Goal: Task Accomplishment & Management: Complete application form

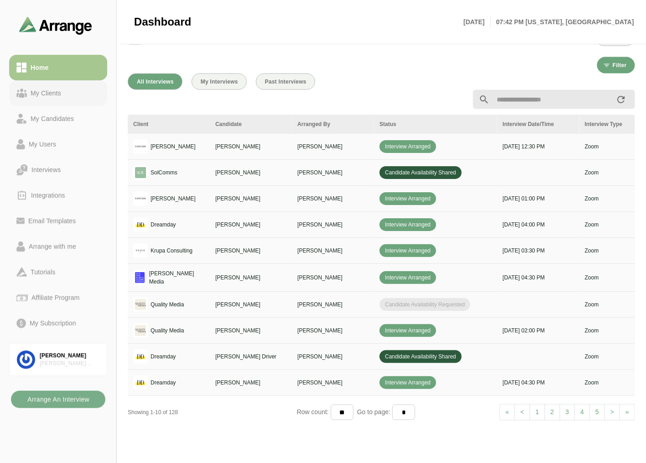
click at [53, 101] on link "My Clients" at bounding box center [58, 93] width 98 height 26
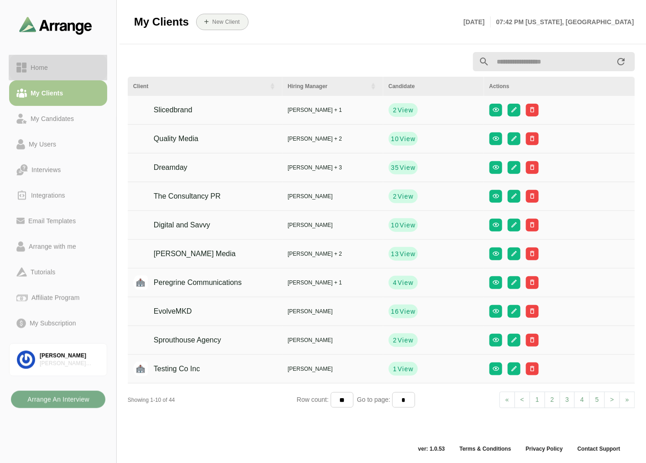
scroll to position [3, 0]
click at [74, 58] on link "Home" at bounding box center [58, 68] width 98 height 26
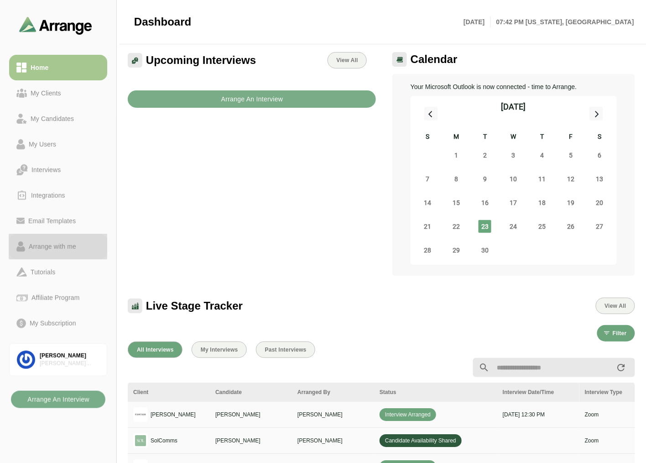
click at [38, 253] on link "Arrange with me" at bounding box center [58, 247] width 98 height 26
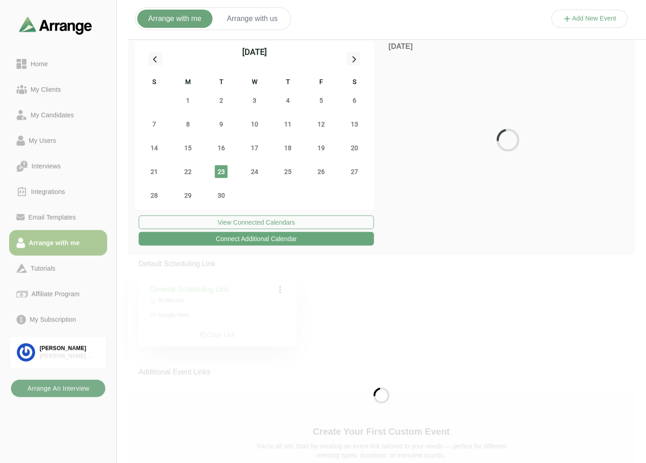
click at [53, 252] on link "Arrange with me" at bounding box center [58, 243] width 98 height 26
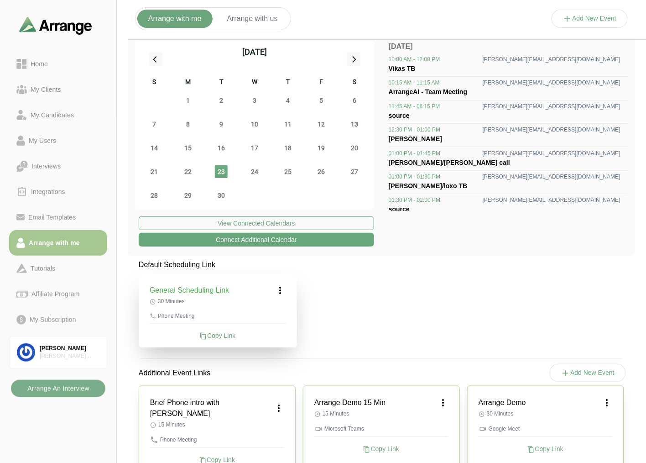
click at [583, 14] on button "Add New Event" at bounding box center [590, 19] width 77 height 18
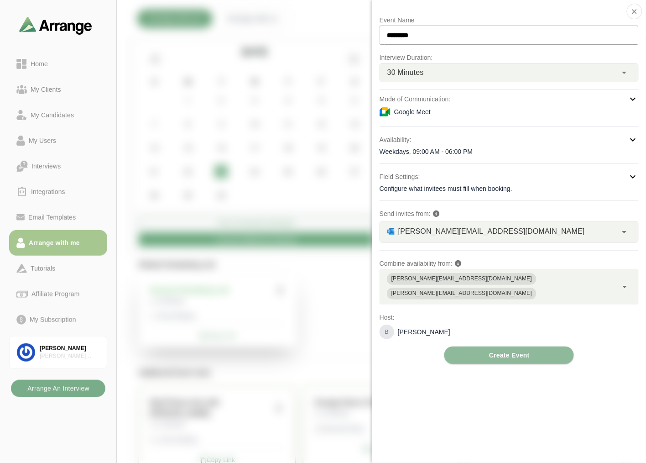
click at [465, 115] on div "Google Meet" at bounding box center [509, 111] width 259 height 11
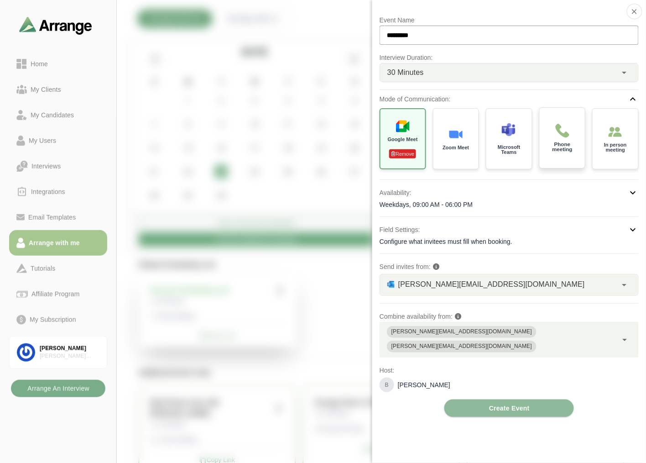
click at [566, 152] on p "Phone meeting" at bounding box center [562, 147] width 32 height 11
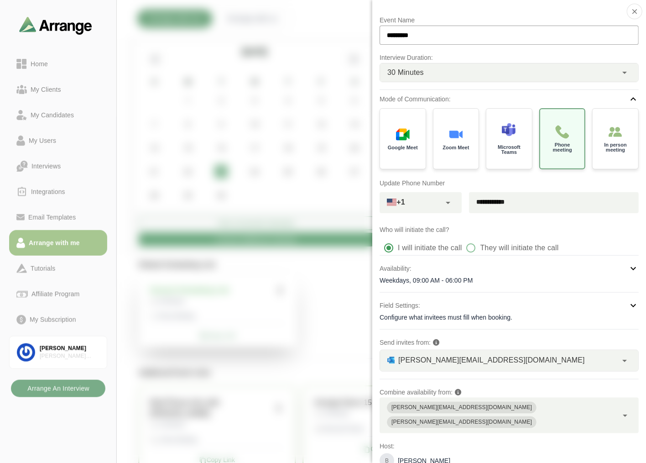
click at [419, 204] on input "text" at bounding box center [410, 201] width 61 height 13
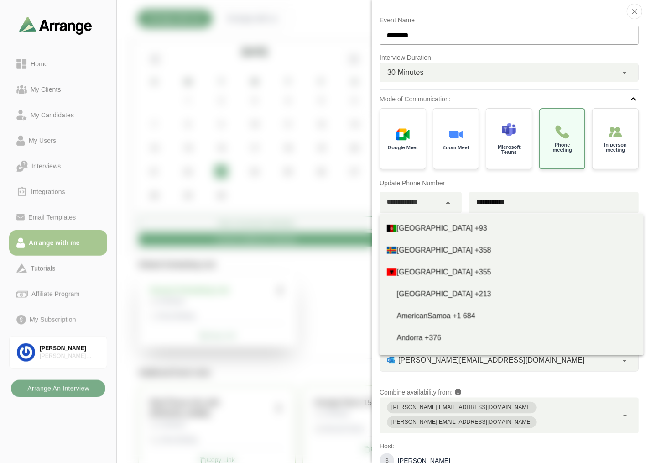
type input "**********"
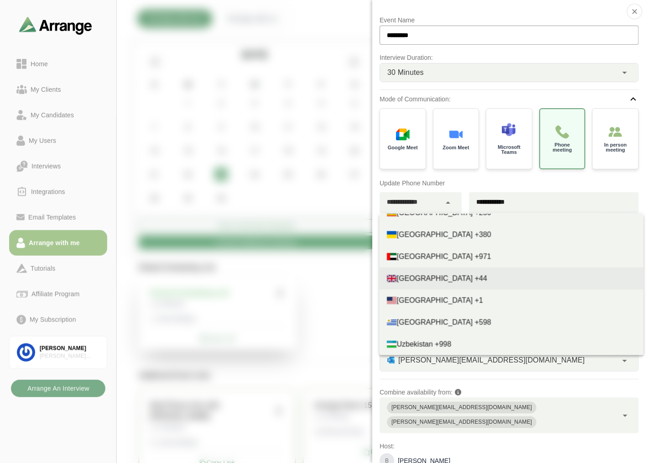
scroll to position [4961, 0]
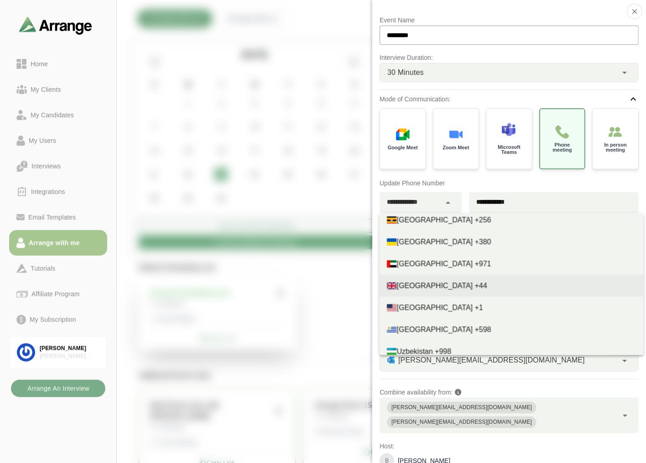
click at [450, 286] on span "United Kingdom +44" at bounding box center [442, 286] width 90 height 8
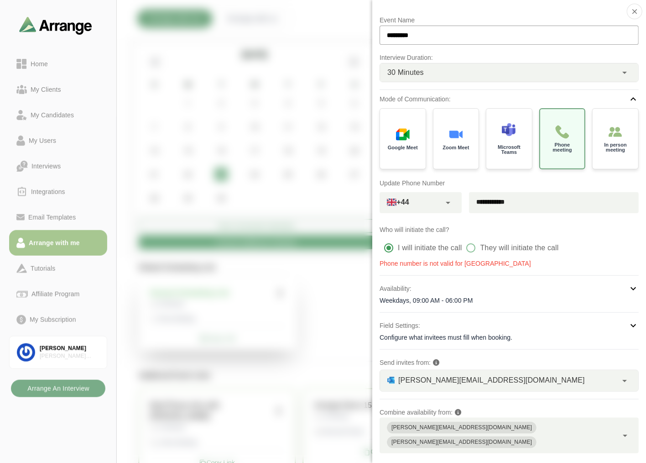
click at [531, 198] on input "**********" at bounding box center [542, 201] width 147 height 19
drag, startPoint x: 539, startPoint y: 199, endPoint x: 460, endPoint y: 198, distance: 78.5
click at [460, 198] on div "**********" at bounding box center [509, 202] width 259 height 21
type input "**********"
click at [546, 218] on div "**********" at bounding box center [509, 181] width 259 height 174
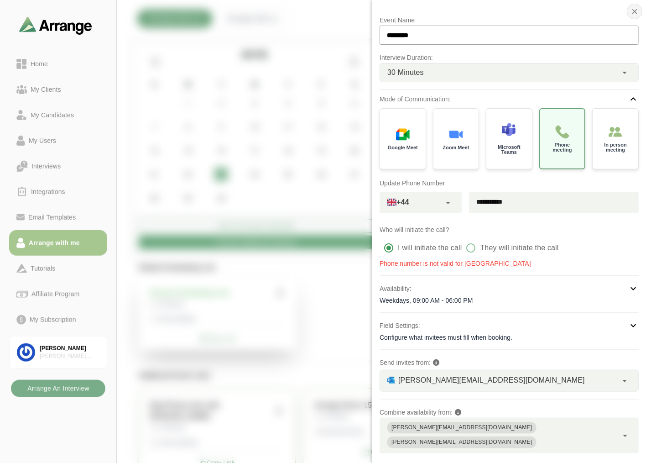
click at [633, 11] on icon "button" at bounding box center [635, 11] width 8 height 8
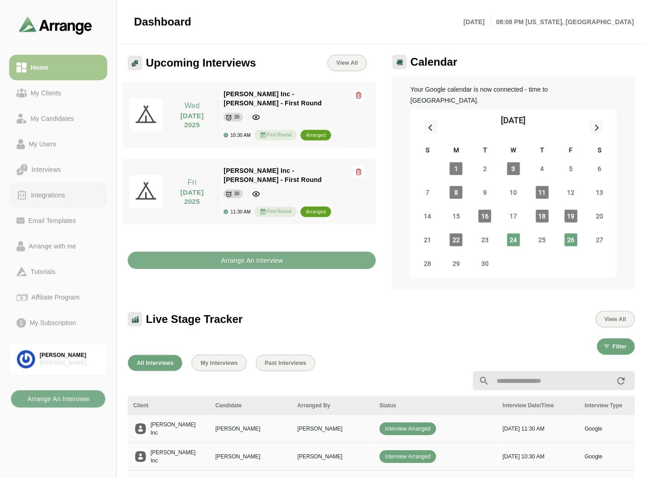
click at [56, 197] on div "Integrations" at bounding box center [48, 195] width 42 height 11
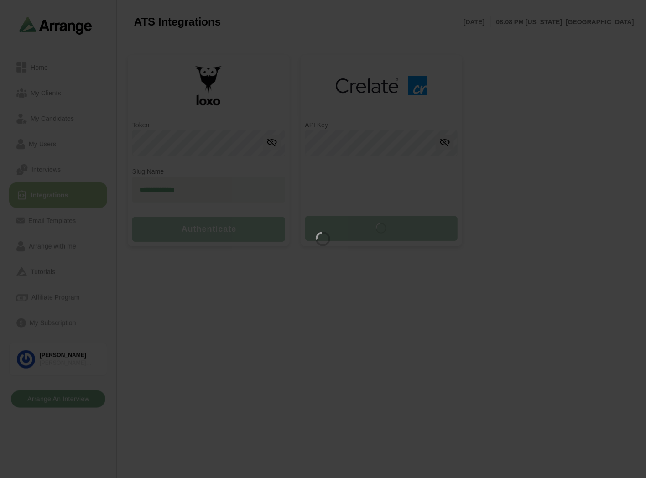
type input "**********"
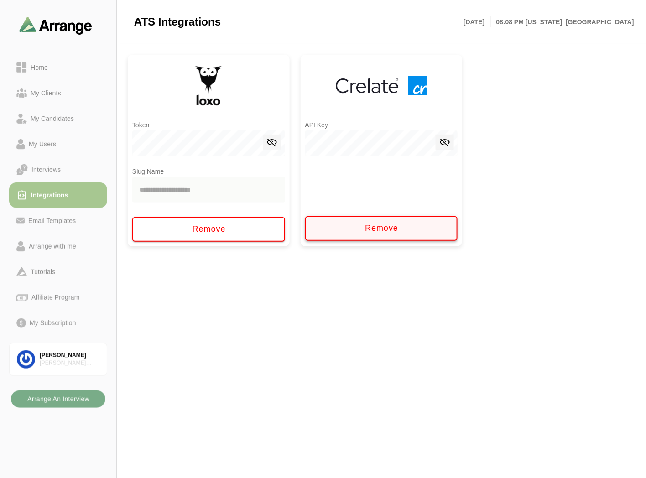
click at [375, 225] on span "Remove" at bounding box center [382, 229] width 34 height 10
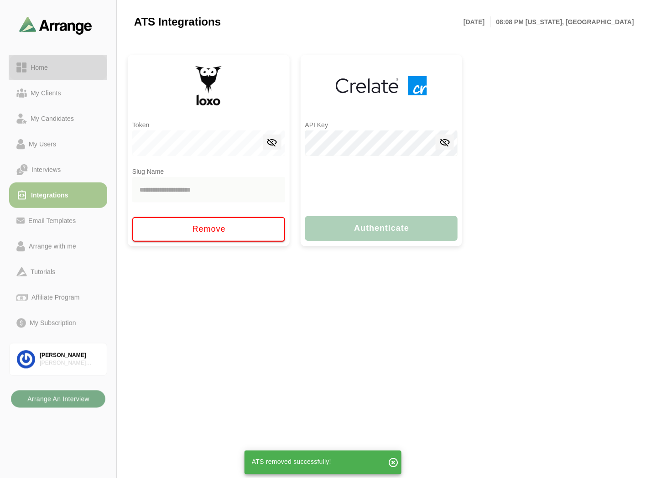
click at [52, 68] on div "Home" at bounding box center [58, 67] width 84 height 11
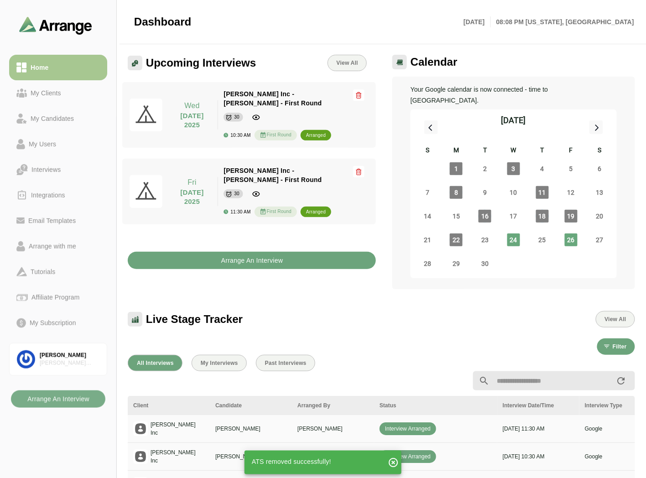
click at [226, 252] on b "Arrange An Interview" at bounding box center [252, 260] width 63 height 17
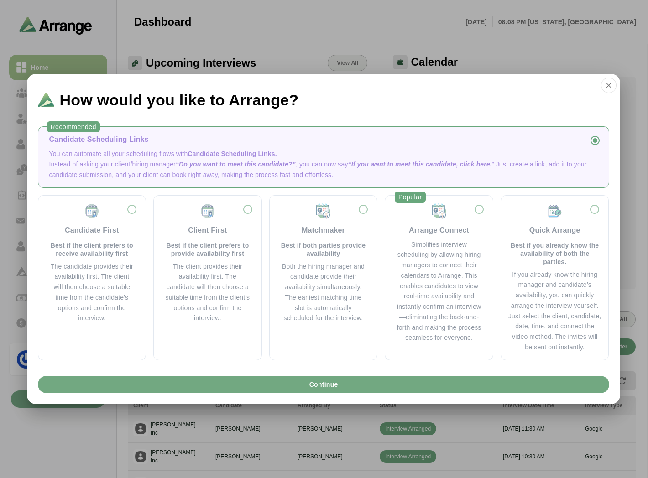
click at [338, 387] on button "Continue" at bounding box center [324, 384] width 572 height 17
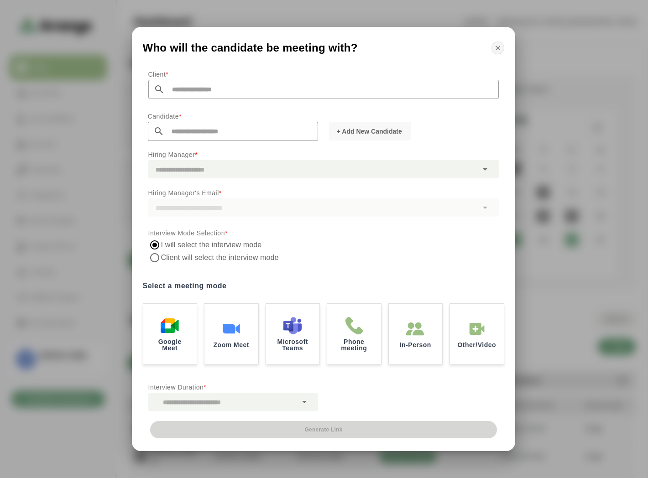
click at [499, 46] on icon "button" at bounding box center [498, 48] width 8 height 8
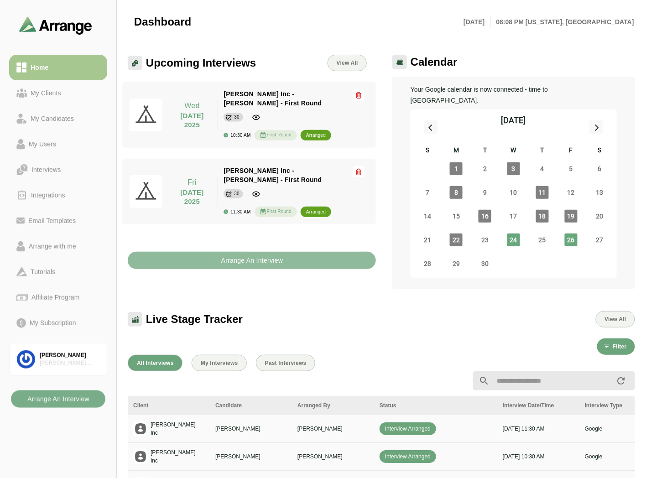
click at [250, 252] on b "Arrange An Interview" at bounding box center [252, 260] width 63 height 17
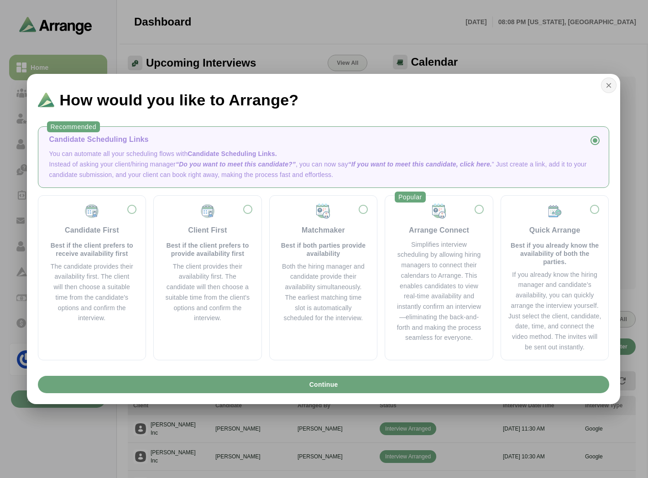
click at [609, 85] on icon "button" at bounding box center [609, 85] width 8 height 8
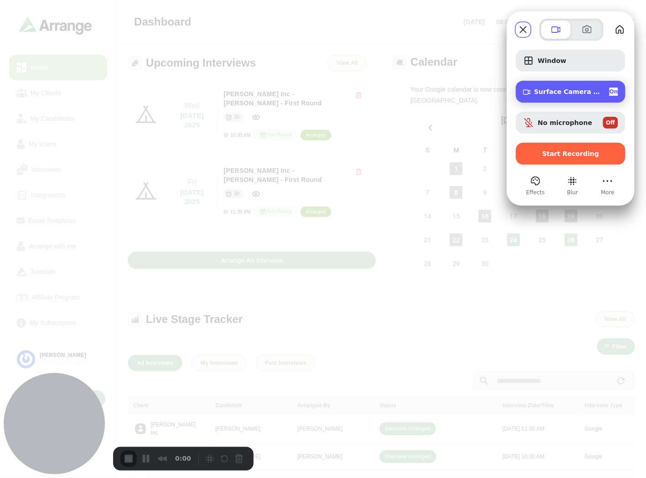
click at [611, 95] on span "On" at bounding box center [614, 92] width 9 height 8
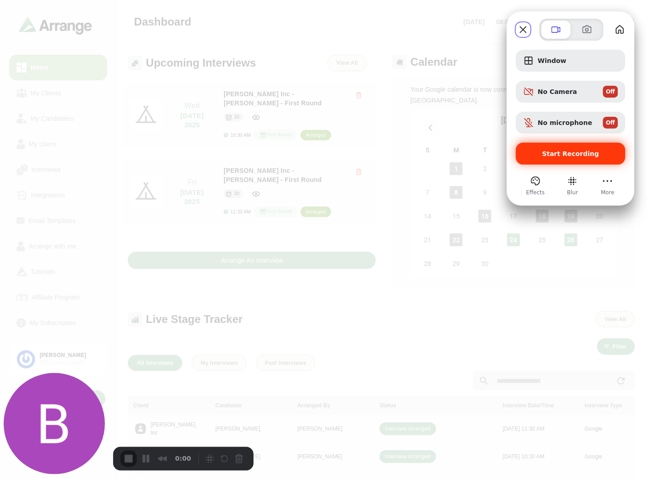
click at [572, 157] on span "Start Recording" at bounding box center [571, 153] width 57 height 7
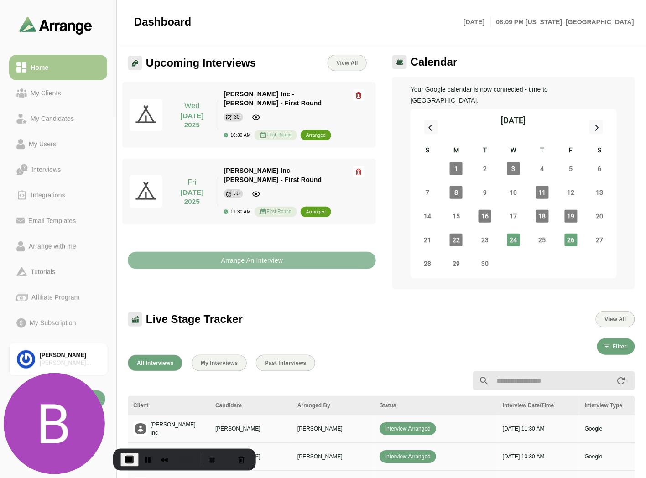
click at [258, 252] on b "Arrange An Interview" at bounding box center [252, 260] width 63 height 17
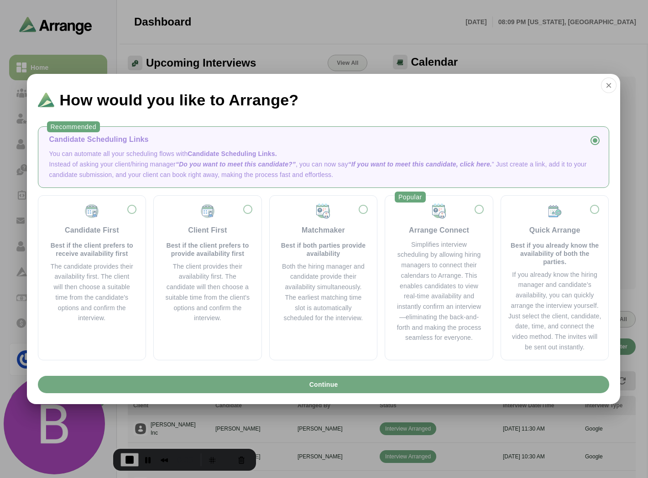
click at [321, 384] on span "Continue" at bounding box center [323, 384] width 29 height 17
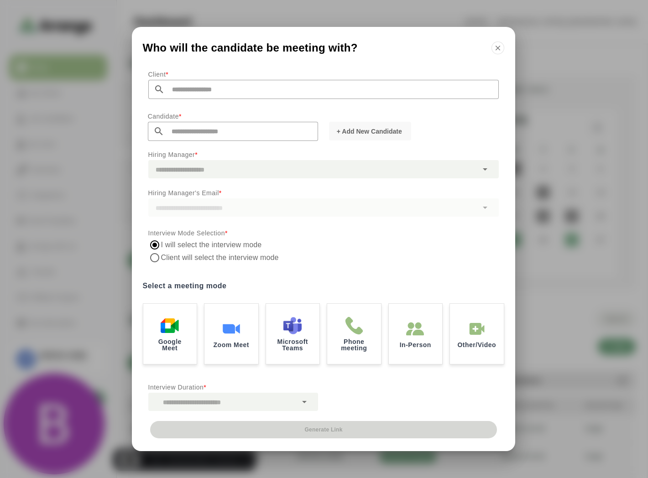
click at [179, 87] on input "text" at bounding box center [332, 89] width 334 height 19
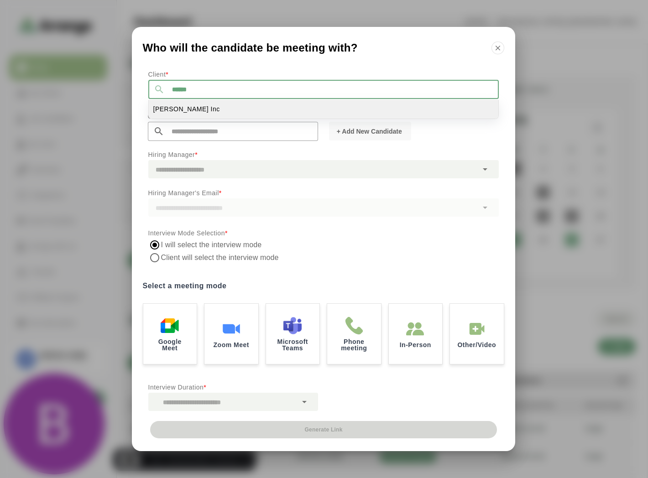
click at [183, 104] on li "[PERSON_NAME] Inc" at bounding box center [324, 109] width 350 height 19
type input "*******"
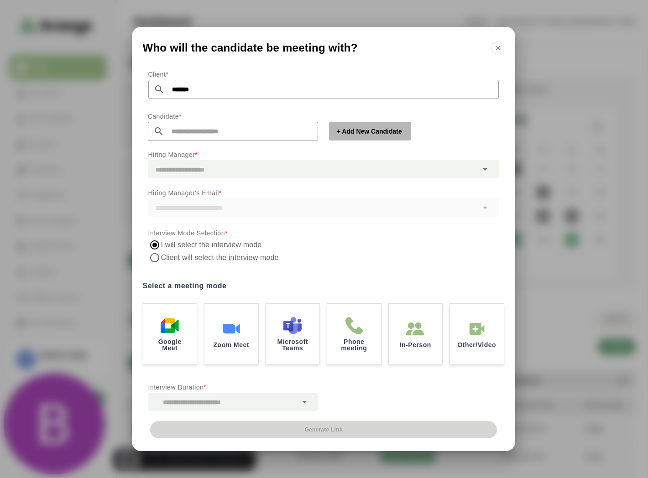
click at [366, 131] on span "+ Add New Candidate" at bounding box center [369, 131] width 66 height 9
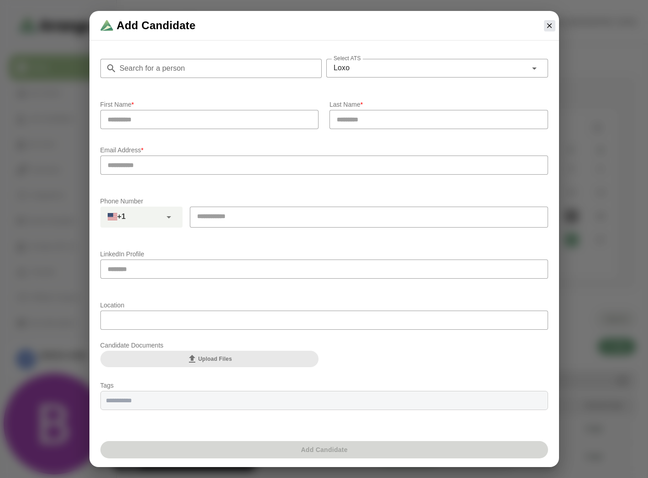
click at [196, 74] on input "Search for a person" at bounding box center [219, 68] width 205 height 19
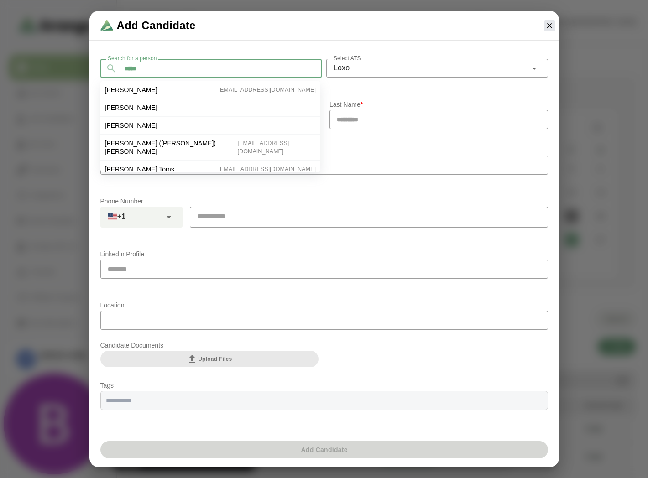
type input "*****"
click at [152, 89] on li "Tom Murphy tommurphyontv@gmail.com" at bounding box center [210, 90] width 220 height 18
type input "***"
type input "******"
type input "**********"
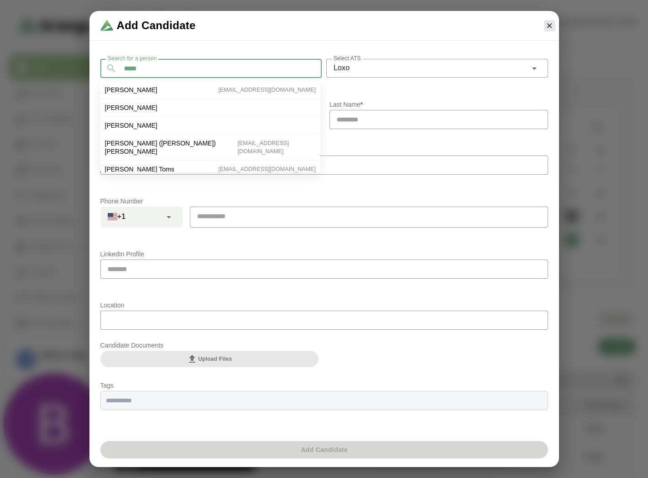
type input "**********"
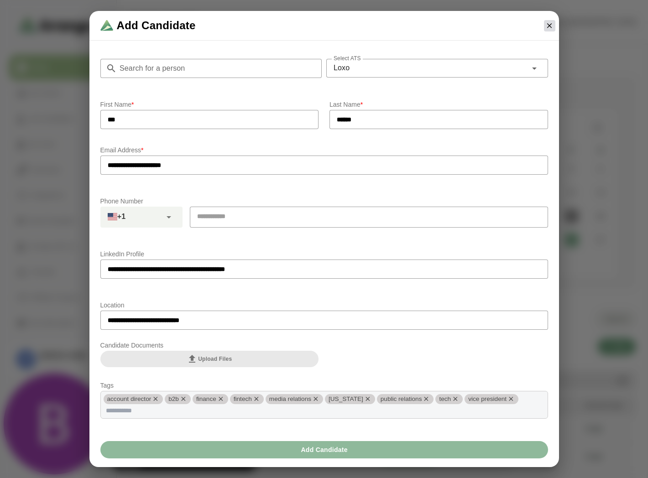
click at [551, 25] on icon "button" at bounding box center [550, 25] width 8 height 8
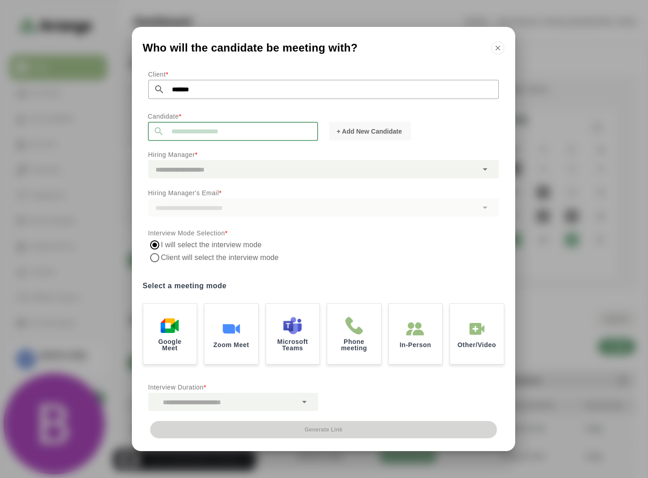
click at [202, 126] on input "text" at bounding box center [241, 131] width 154 height 19
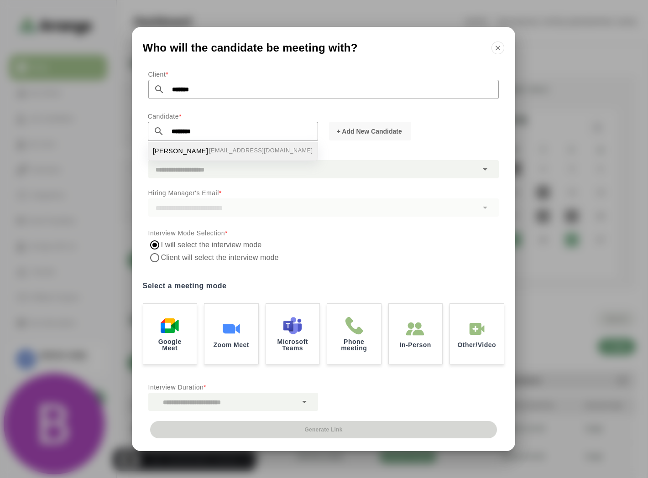
click at [190, 148] on span "[PERSON_NAME]" at bounding box center [181, 152] width 56 height 10
type input "**********"
click at [208, 171] on div at bounding box center [313, 169] width 330 height 18
click at [452, 174] on div at bounding box center [313, 169] width 330 height 18
click at [412, 172] on div at bounding box center [313, 169] width 330 height 18
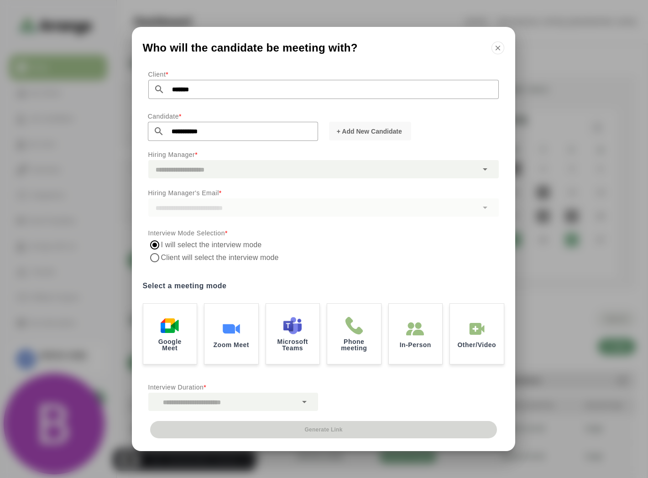
click at [304, 207] on div at bounding box center [323, 208] width 351 height 18
click at [258, 161] on div at bounding box center [313, 169] width 330 height 18
click at [220, 86] on input "*******" at bounding box center [332, 89] width 334 height 19
click at [199, 130] on input "**********" at bounding box center [241, 131] width 154 height 19
click at [204, 170] on div at bounding box center [313, 169] width 330 height 18
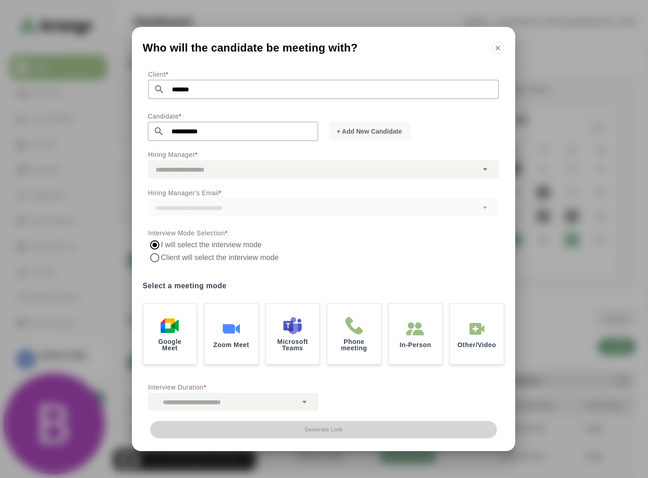
click at [197, 192] on p "Hiring Manager's Email *" at bounding box center [323, 193] width 351 height 11
click at [172, 341] on p "Google Meet" at bounding box center [169, 344] width 41 height 13
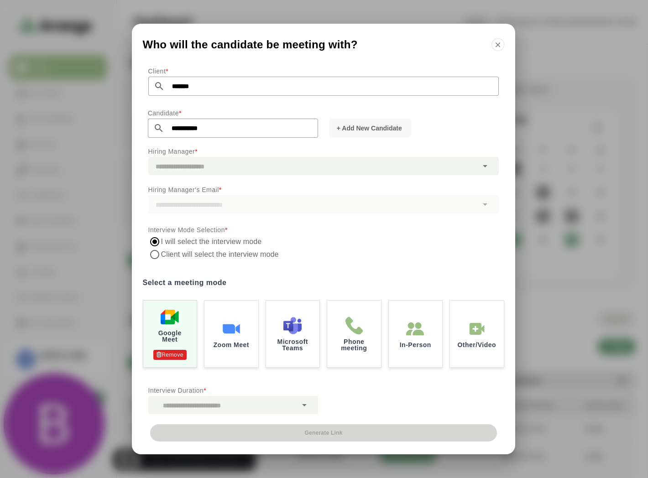
click at [167, 207] on div at bounding box center [323, 204] width 351 height 18
click at [215, 162] on div at bounding box center [313, 166] width 330 height 18
click at [500, 42] on icon "button" at bounding box center [498, 45] width 8 height 8
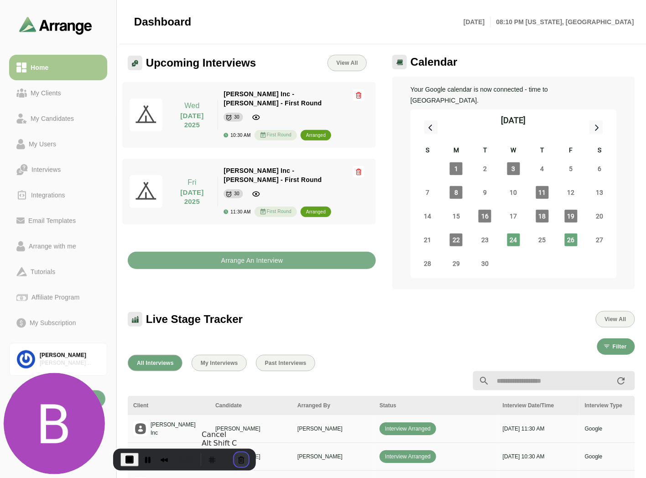
click at [238, 454] on button "Cancel Recording" at bounding box center [241, 460] width 15 height 15
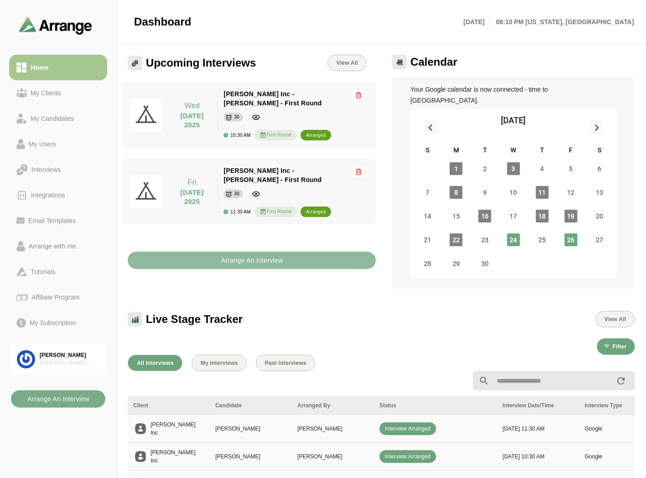
click at [247, 252] on b "Arrange An Interview" at bounding box center [252, 260] width 63 height 17
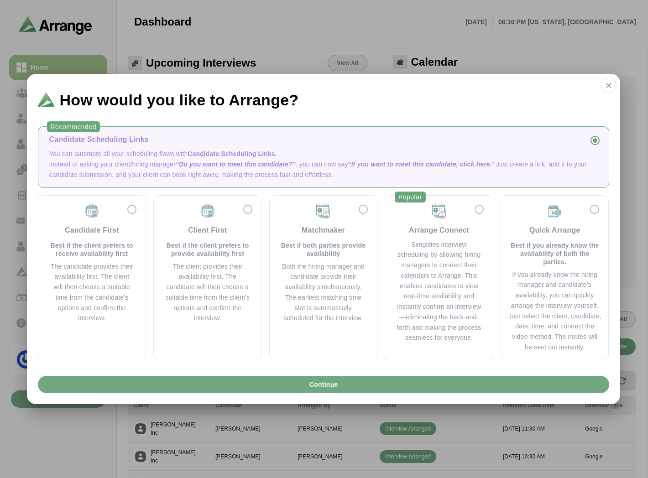
click at [272, 389] on button "Continue" at bounding box center [324, 384] width 572 height 17
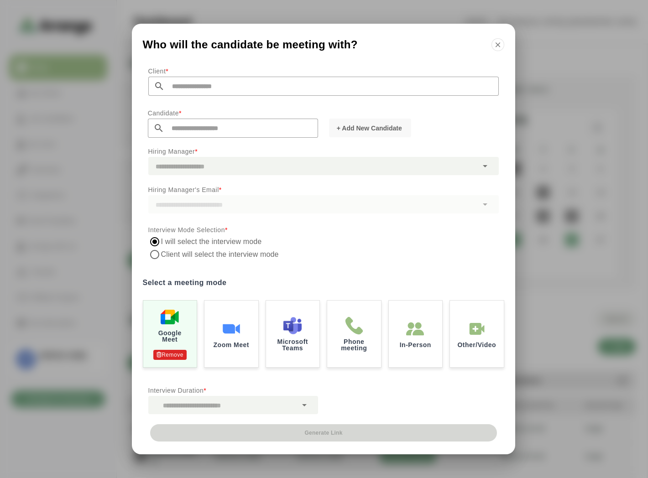
click at [212, 89] on input "text" at bounding box center [332, 86] width 334 height 19
type input "*"
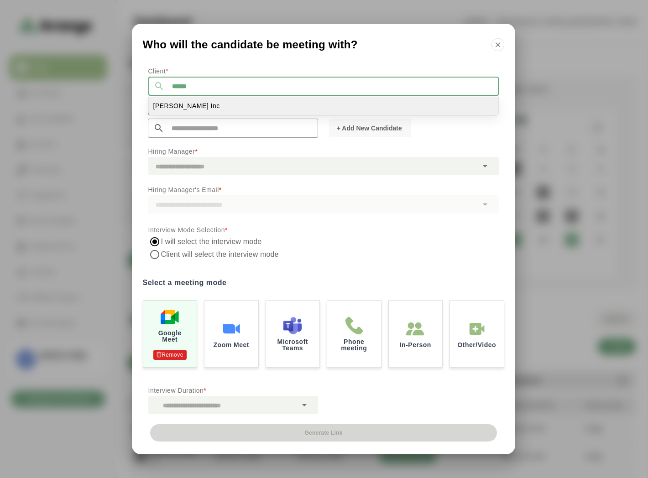
click at [176, 107] on li "[PERSON_NAME] Inc" at bounding box center [324, 106] width 350 height 19
type input "*******"
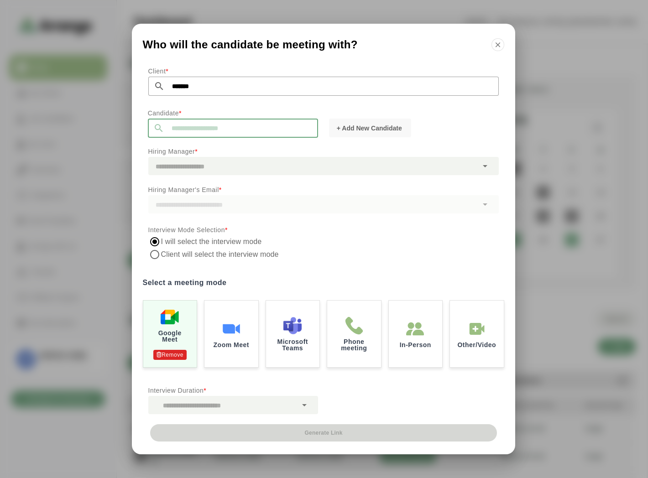
click at [172, 124] on input "text" at bounding box center [241, 128] width 154 height 19
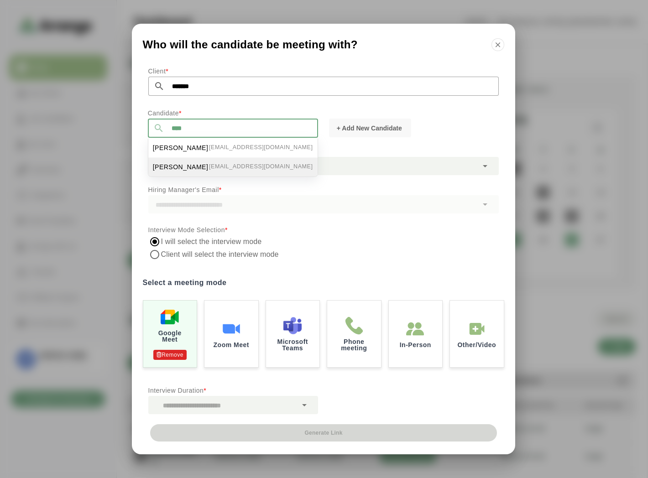
click at [169, 165] on span "[PERSON_NAME]" at bounding box center [181, 168] width 56 height 10
type input "**********"
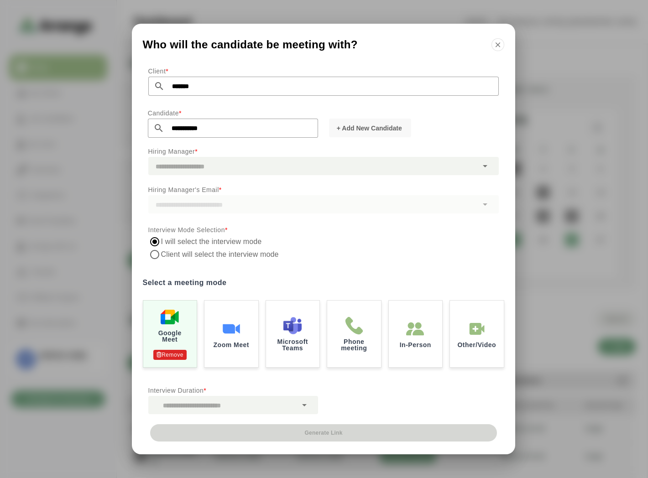
click at [186, 166] on div at bounding box center [313, 166] width 330 height 18
click at [477, 166] on div at bounding box center [313, 166] width 330 height 18
click at [477, 167] on div at bounding box center [313, 166] width 330 height 18
drag, startPoint x: 418, startPoint y: 163, endPoint x: 370, endPoint y: 165, distance: 48.4
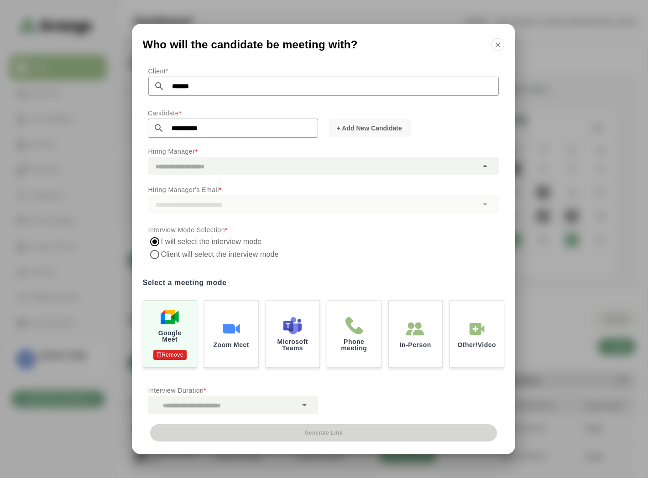
click at [385, 164] on div at bounding box center [313, 166] width 330 height 18
drag, startPoint x: 370, startPoint y: 165, endPoint x: 358, endPoint y: 163, distance: 12.0
click at [364, 165] on div at bounding box center [313, 166] width 330 height 18
drag, startPoint x: 332, startPoint y: 158, endPoint x: 271, endPoint y: 102, distance: 82.7
click at [327, 158] on div at bounding box center [313, 166] width 330 height 18
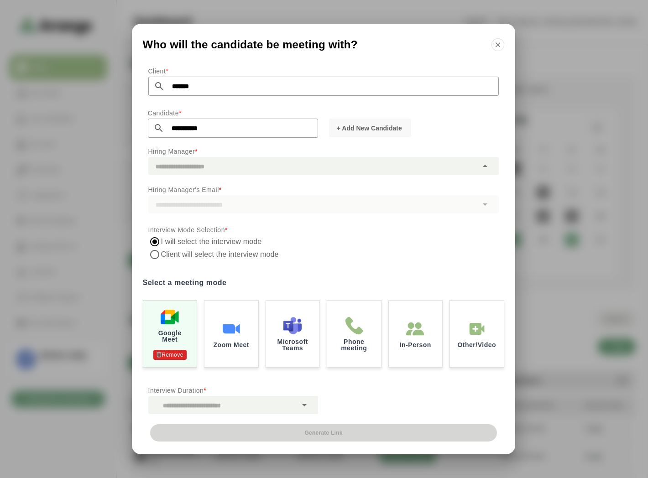
click at [502, 44] on button "button" at bounding box center [498, 44] width 13 height 13
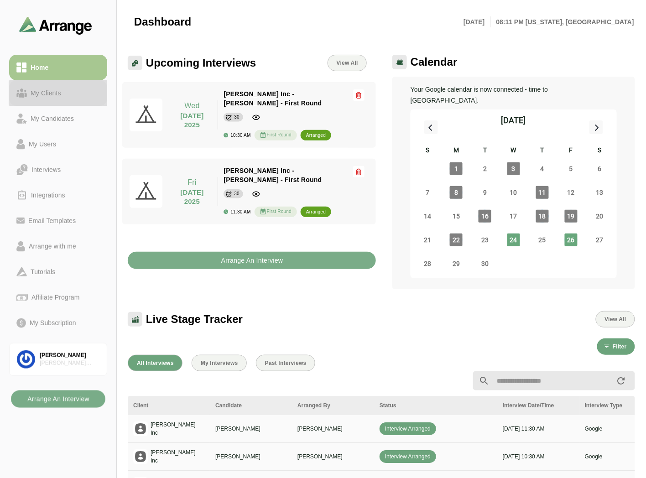
click at [47, 90] on div "My Clients" at bounding box center [46, 93] width 38 height 11
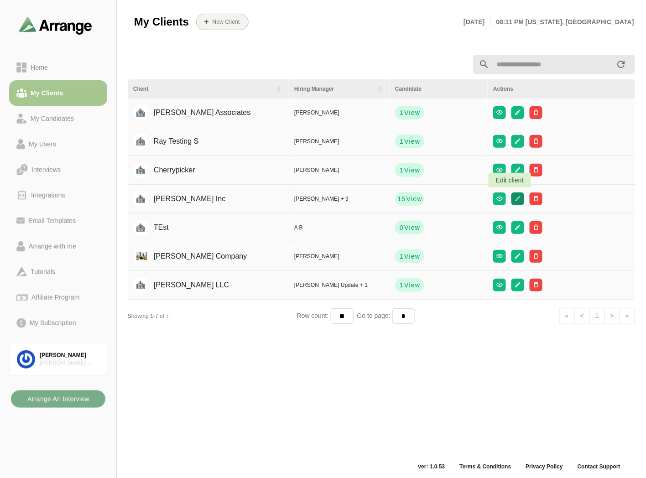
click at [512, 199] on button "button" at bounding box center [518, 199] width 13 height 13
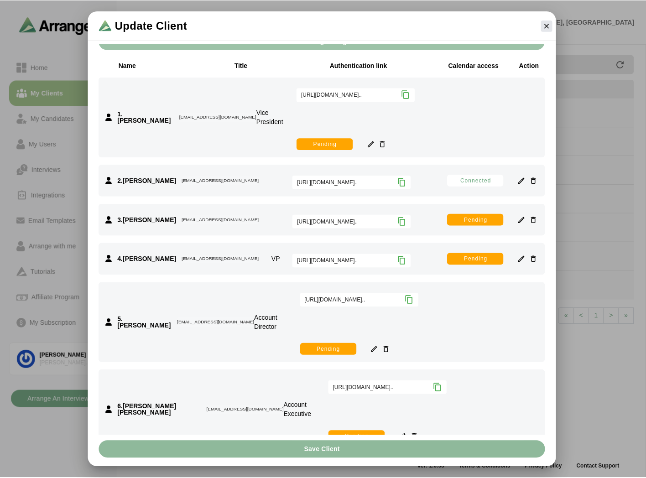
scroll to position [46, 0]
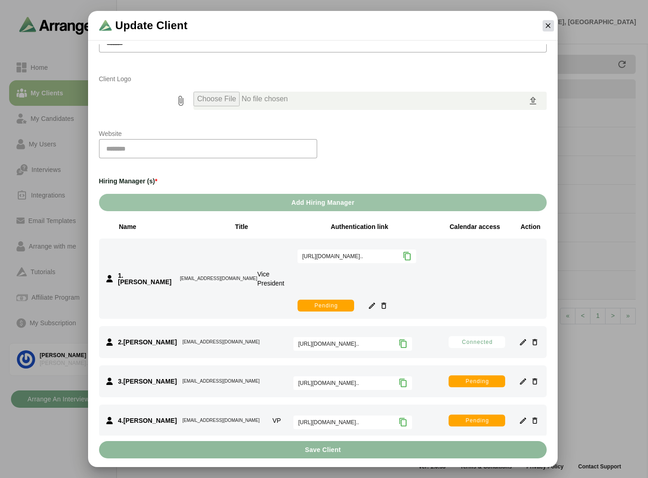
click at [549, 28] on icon "button" at bounding box center [548, 25] width 8 height 8
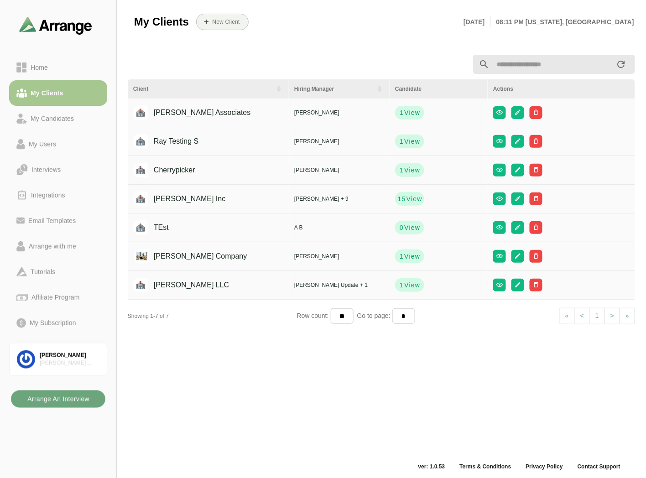
click at [80, 393] on b "Arrange An Interview" at bounding box center [58, 399] width 63 height 17
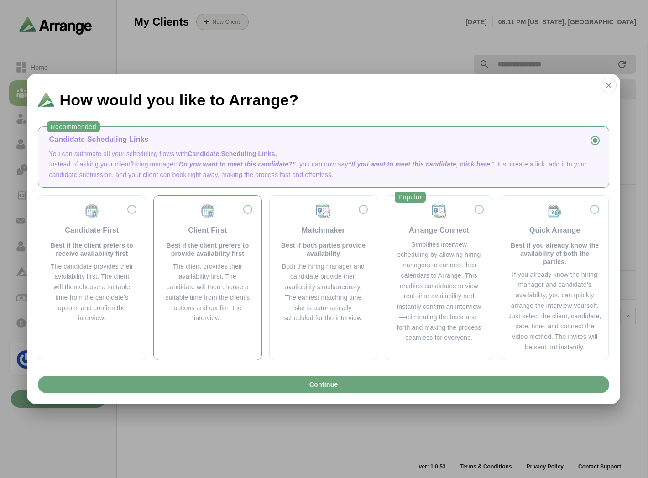
click at [252, 294] on div "Client First Best if the client prefers to provide availability first The clien…" at bounding box center [207, 263] width 93 height 121
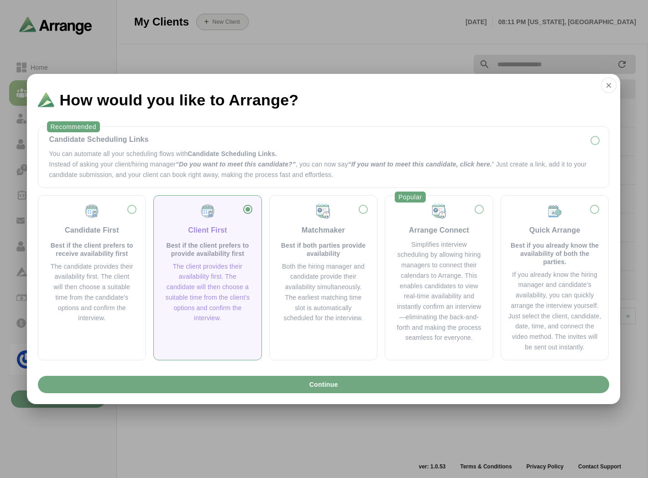
click at [325, 377] on span "Continue" at bounding box center [323, 384] width 29 height 17
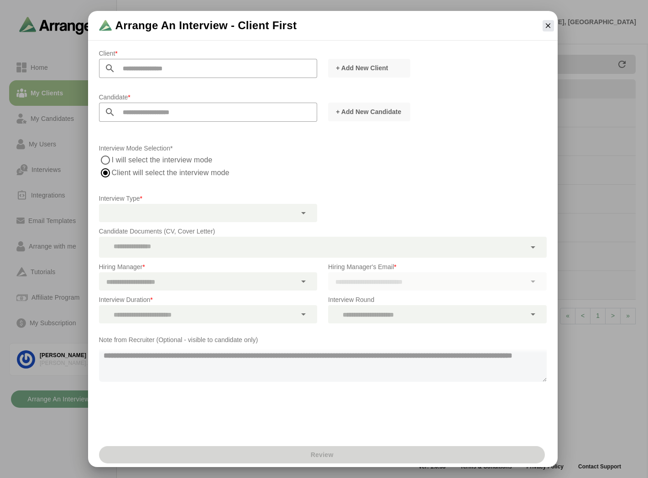
click at [126, 74] on input "text" at bounding box center [217, 68] width 202 height 19
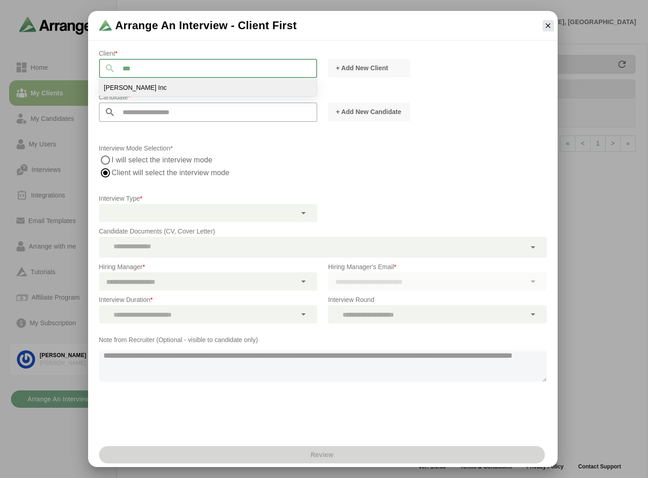
click at [155, 89] on li "[PERSON_NAME] Inc" at bounding box center [209, 87] width 218 height 17
type input "*******"
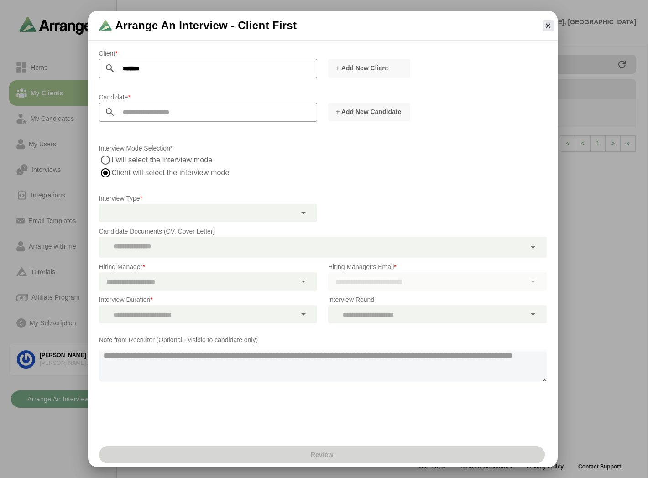
click at [139, 279] on div at bounding box center [198, 282] width 198 height 18
click at [185, 288] on div at bounding box center [198, 282] width 198 height 18
click at [376, 285] on div at bounding box center [437, 282] width 219 height 18
click at [303, 284] on icon at bounding box center [303, 281] width 11 height 11
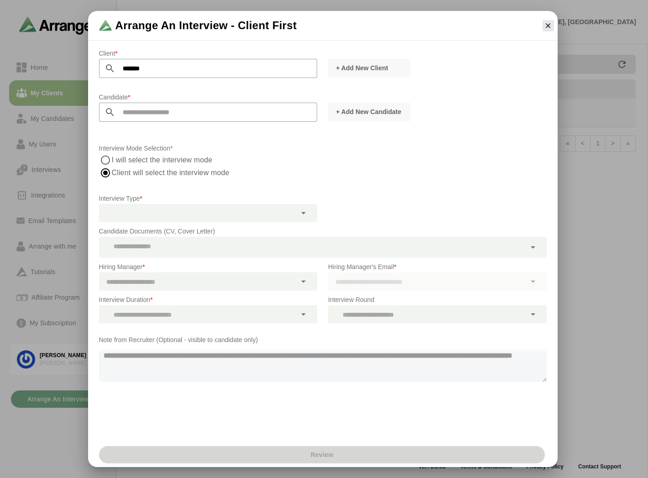
click at [307, 312] on icon at bounding box center [303, 314] width 11 height 11
click at [307, 286] on div at bounding box center [304, 282] width 16 height 18
click at [304, 312] on icon at bounding box center [303, 314] width 11 height 11
click at [154, 95] on p "Candidate *" at bounding box center [208, 97] width 219 height 11
click at [143, 111] on input "text" at bounding box center [217, 112] width 202 height 19
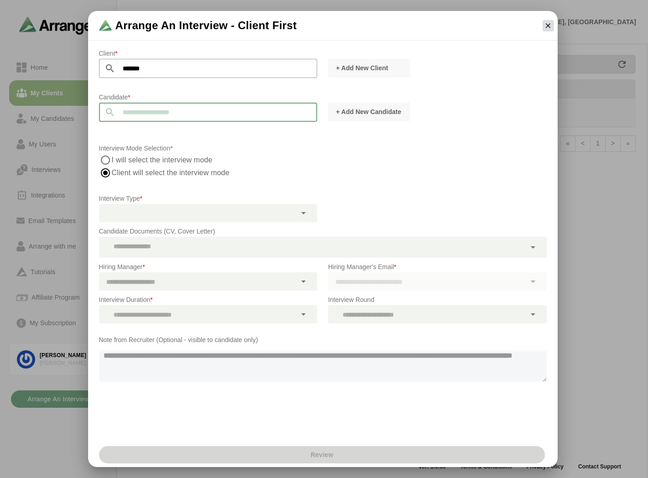
click at [545, 28] on icon "button" at bounding box center [548, 25] width 8 height 8
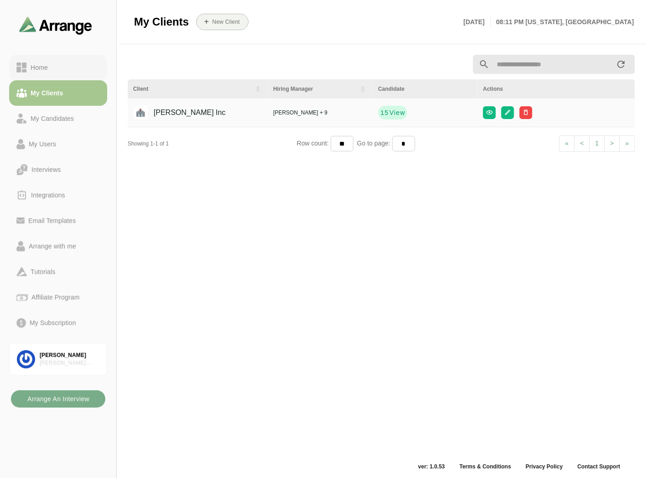
click at [30, 64] on div "Home" at bounding box center [39, 67] width 25 height 11
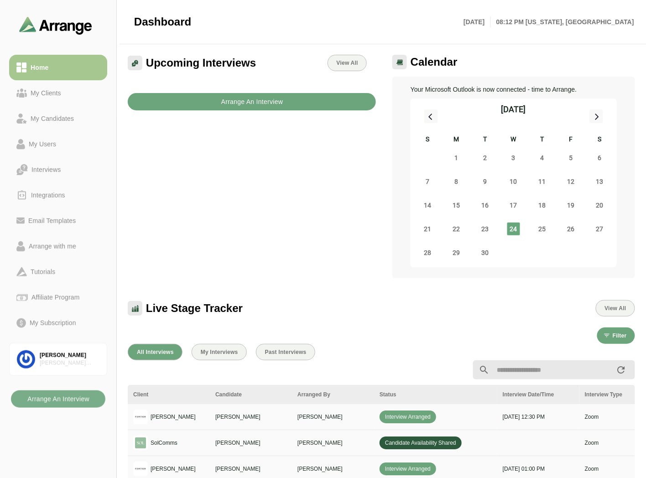
click at [275, 108] on b "Arrange An Interview" at bounding box center [252, 101] width 63 height 17
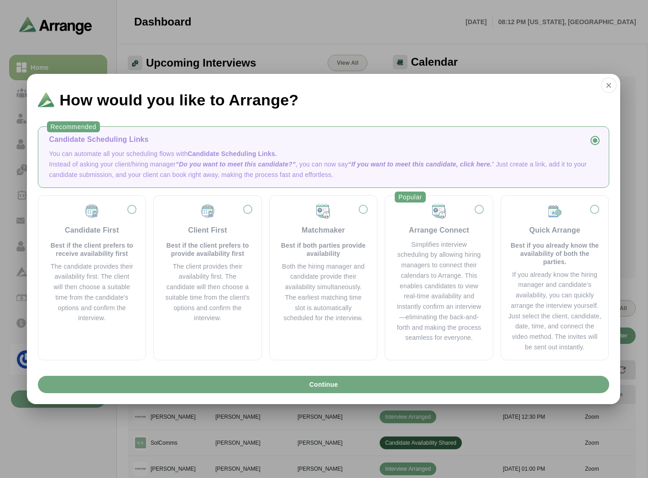
click at [289, 387] on button "Continue" at bounding box center [324, 384] width 572 height 17
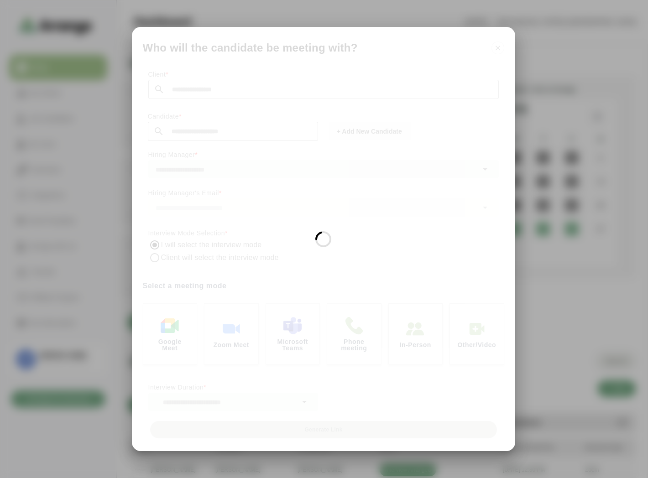
click at [312, 379] on div at bounding box center [324, 239] width 384 height 425
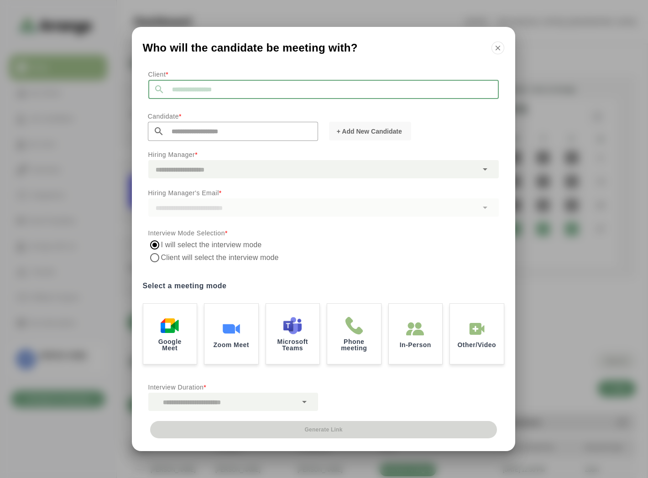
click at [183, 90] on input "text" at bounding box center [332, 89] width 334 height 19
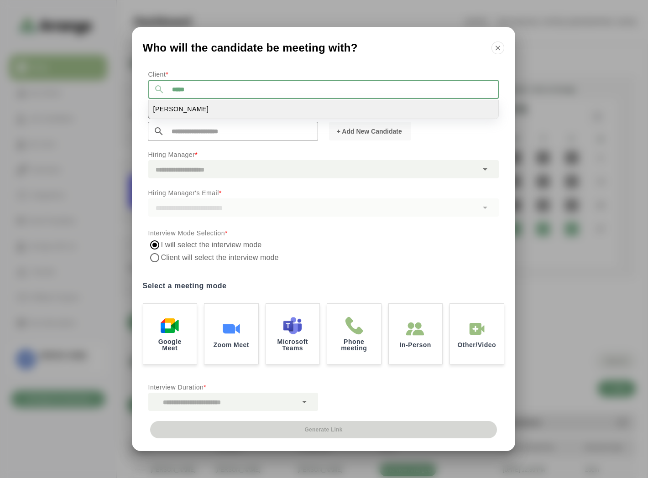
click at [186, 112] on li "Fortier PR" at bounding box center [324, 109] width 350 height 19
type input "**********"
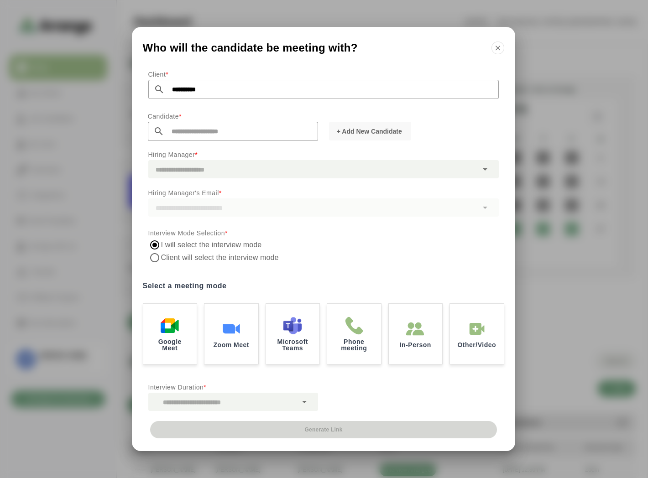
click at [205, 207] on div at bounding box center [323, 208] width 351 height 18
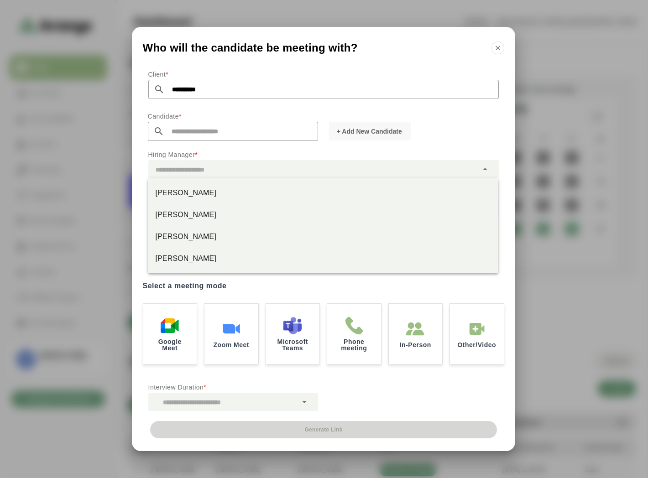
click at [227, 169] on div at bounding box center [313, 169] width 330 height 18
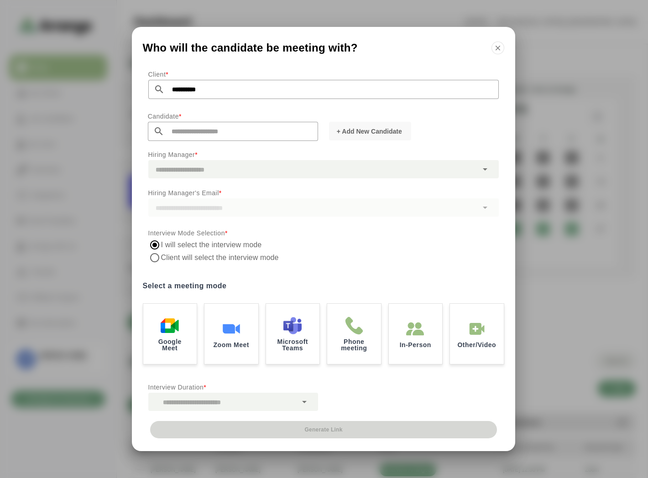
click at [504, 51] on div "Who will the candidate be meeting with?" at bounding box center [324, 46] width 384 height 38
click at [498, 48] on icon "button" at bounding box center [498, 48] width 8 height 8
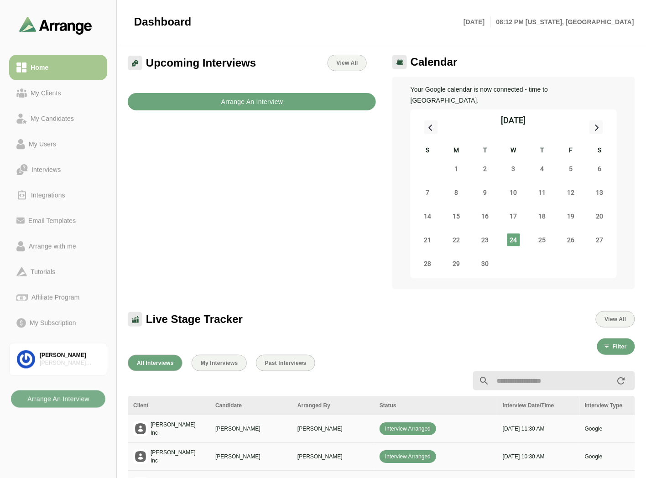
click at [270, 106] on b "Arrange An Interview" at bounding box center [252, 101] width 63 height 17
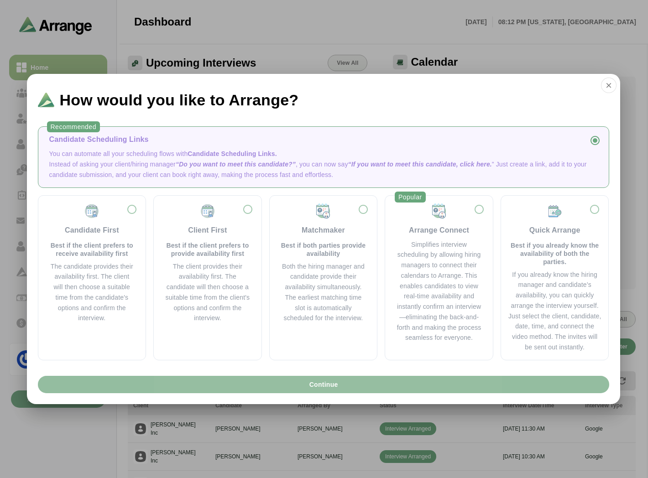
click at [312, 381] on span "Continue" at bounding box center [323, 384] width 29 height 17
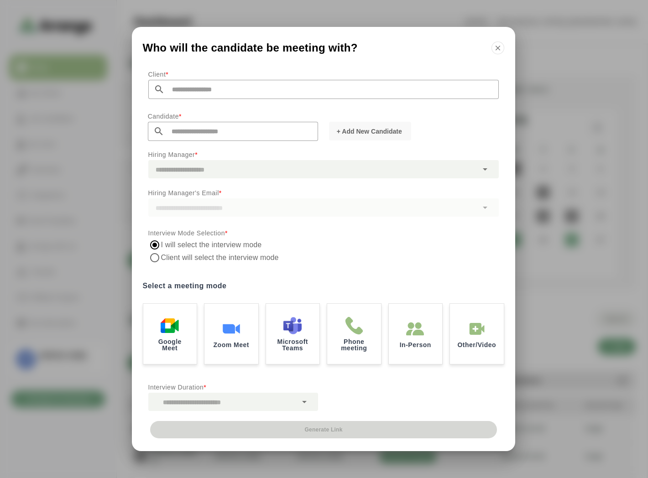
click at [230, 95] on input "text" at bounding box center [332, 89] width 334 height 19
click at [180, 108] on li "[PERSON_NAME] Inc" at bounding box center [324, 109] width 350 height 19
type input "*******"
click at [209, 163] on div at bounding box center [313, 169] width 330 height 18
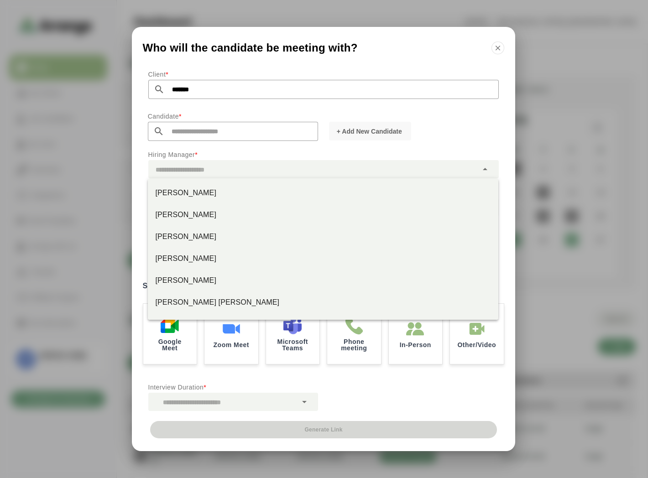
click at [210, 135] on input "text" at bounding box center [241, 131] width 154 height 19
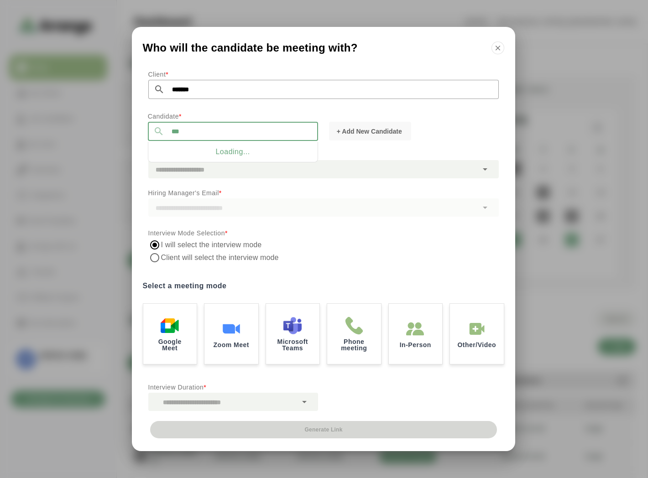
type input "***"
click at [506, 49] on div "Who will the candidate be meeting with?" at bounding box center [324, 46] width 384 height 38
click at [499, 48] on icon "button" at bounding box center [498, 48] width 8 height 8
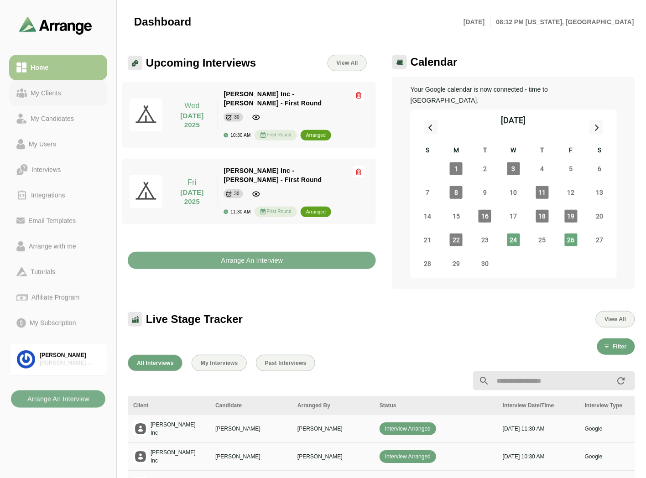
click at [59, 86] on link "My Clients" at bounding box center [58, 93] width 98 height 26
click at [72, 56] on link "Home" at bounding box center [58, 68] width 98 height 26
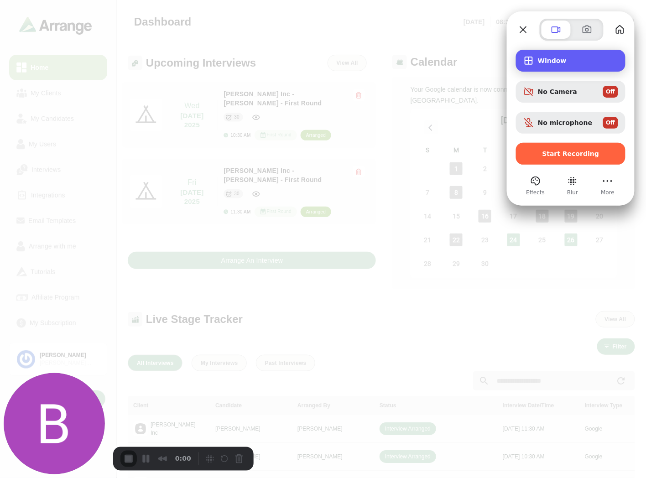
click at [559, 56] on div "Window" at bounding box center [571, 61] width 110 height 22
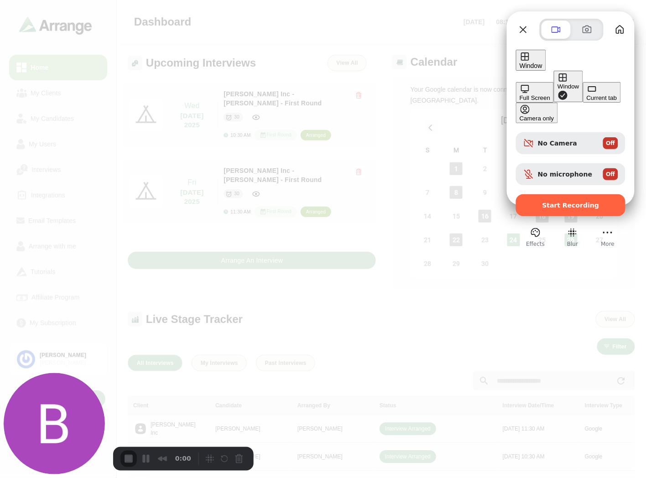
click at [543, 56] on div "Window" at bounding box center [531, 60] width 23 height 18
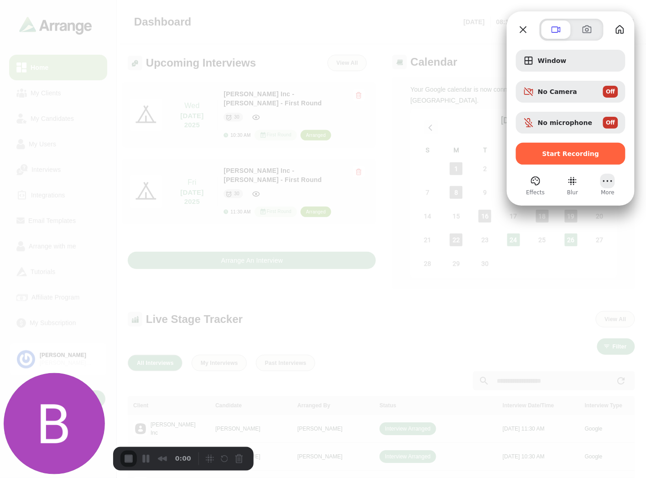
click at [613, 184] on button "More" at bounding box center [608, 181] width 15 height 15
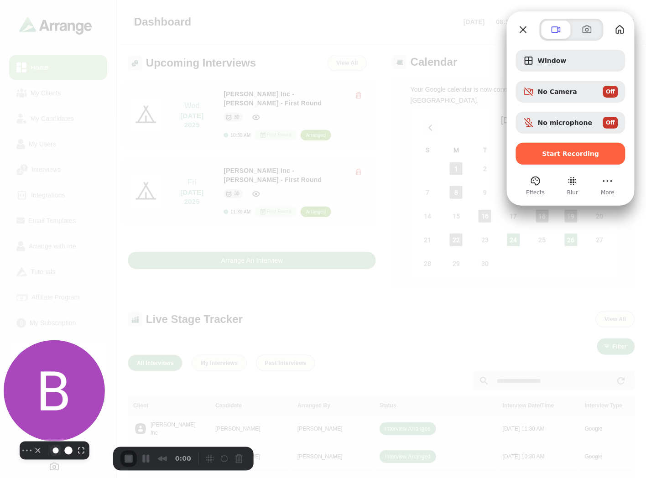
click at [50, 457] on button "Resize small" at bounding box center [55, 451] width 11 height 11
click at [76, 457] on button "Resize large" at bounding box center [81, 451] width 11 height 11
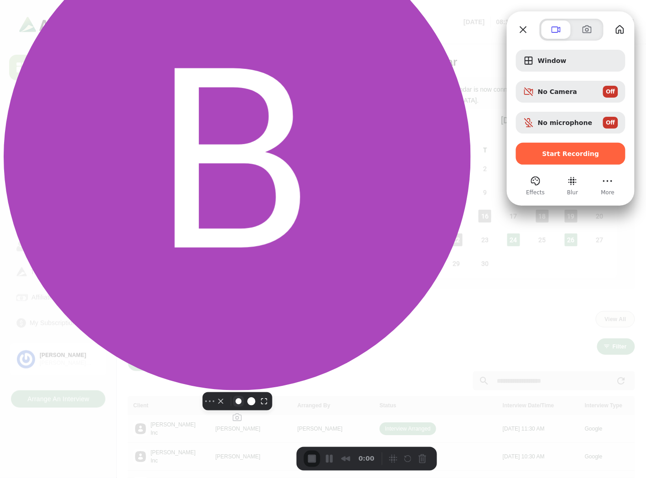
click at [233, 407] on button "Resize small" at bounding box center [238, 401] width 11 height 11
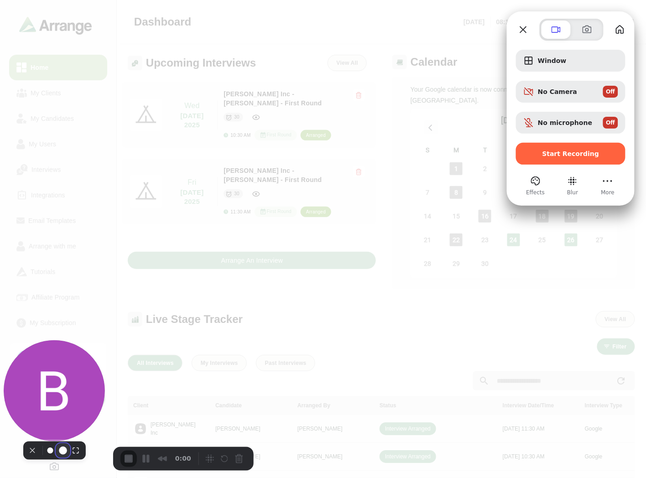
click at [60, 457] on button "Resize medium" at bounding box center [63, 451] width 15 height 15
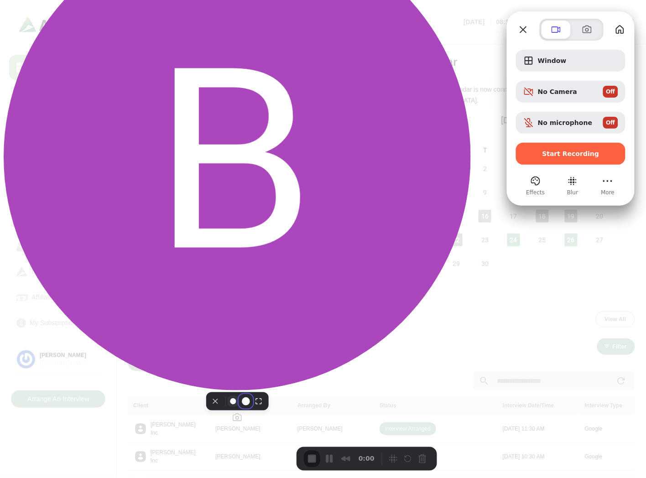
click at [228, 407] on button "Resize small" at bounding box center [233, 401] width 11 height 11
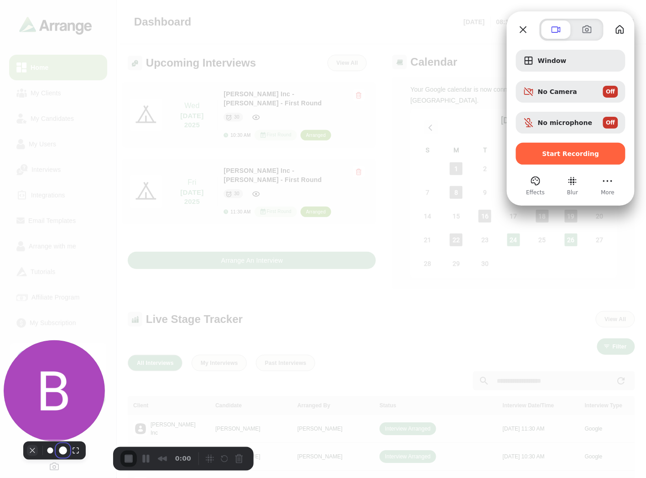
click at [29, 457] on button "Camera off" at bounding box center [32, 451] width 11 height 11
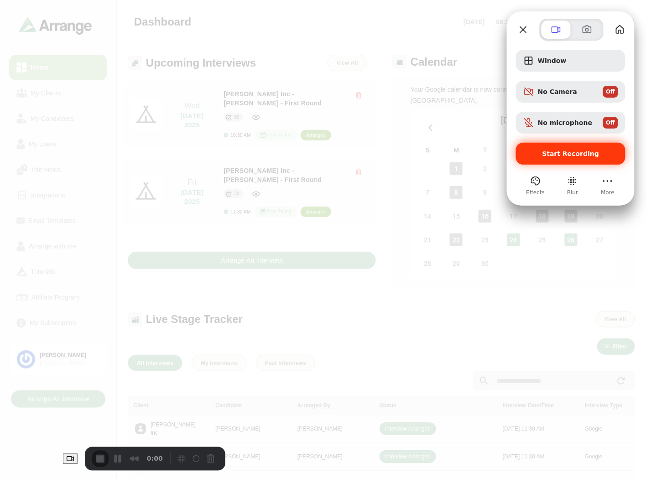
click at [553, 160] on div "Start Recording" at bounding box center [571, 154] width 110 height 22
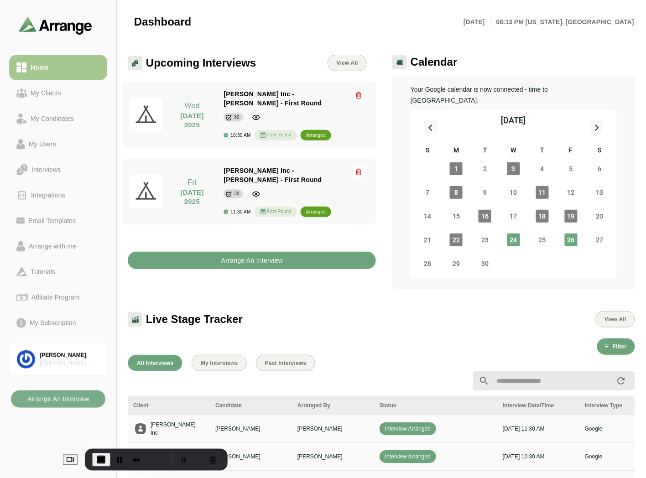
click at [257, 252] on b "Arrange An Interview" at bounding box center [252, 260] width 63 height 17
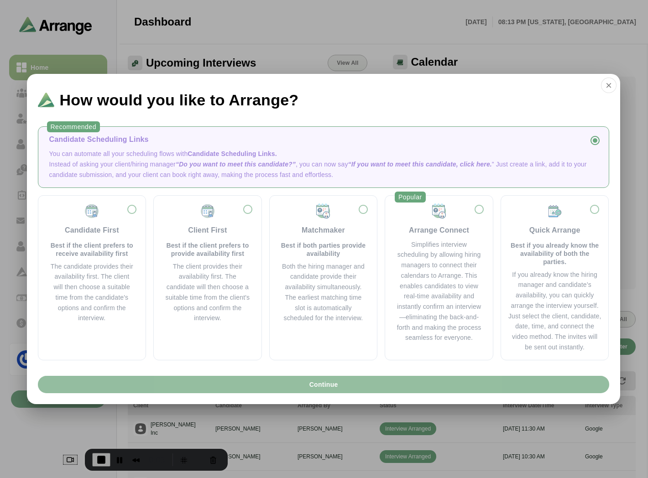
click at [381, 386] on button "Continue" at bounding box center [324, 384] width 572 height 17
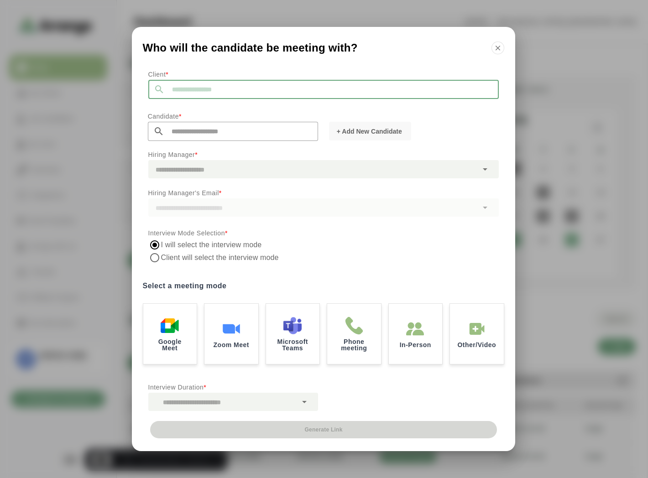
click at [222, 84] on input "text" at bounding box center [332, 89] width 334 height 19
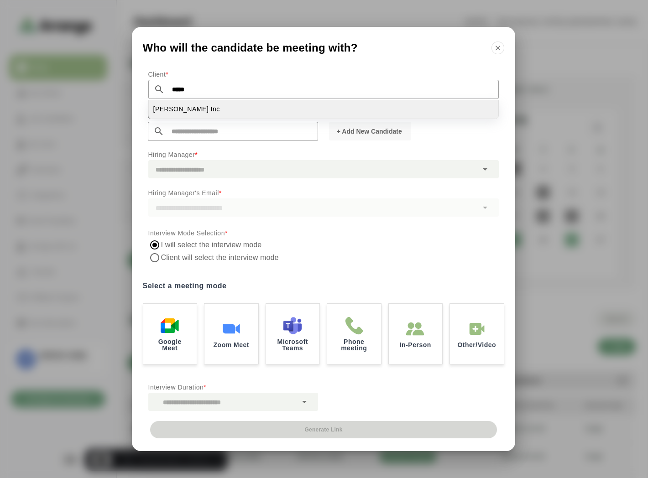
click at [192, 106] on li "[PERSON_NAME] Inc" at bounding box center [324, 109] width 350 height 19
type input "*******"
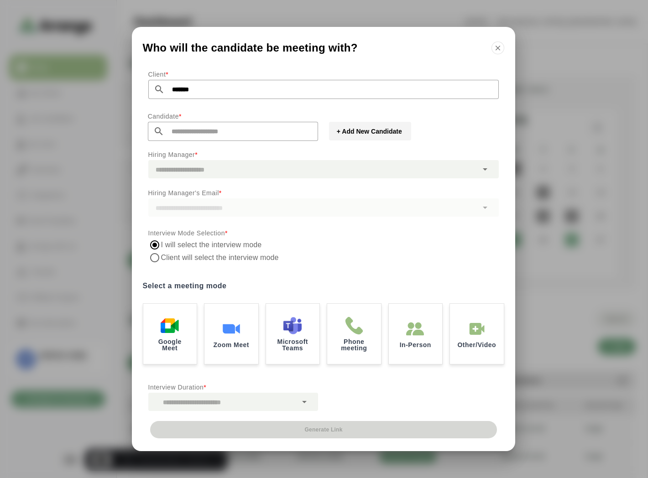
click at [367, 131] on span "+ Add New Candidate" at bounding box center [369, 131] width 66 height 9
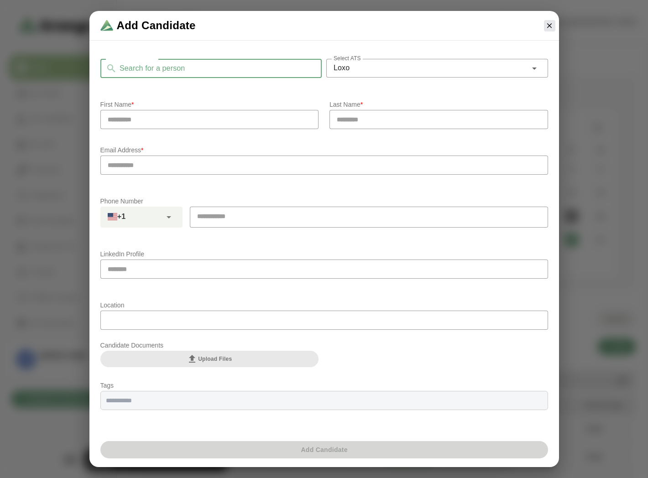
click at [185, 69] on input "Search for a person" at bounding box center [219, 68] width 205 height 19
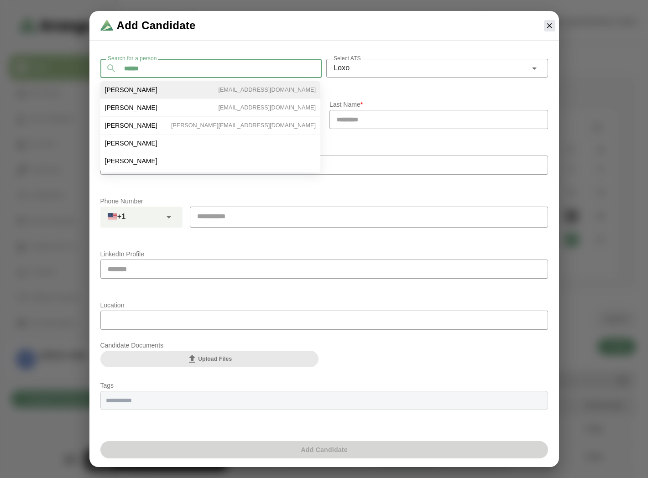
type input "******"
click at [132, 86] on span "[PERSON_NAME]" at bounding box center [131, 90] width 53 height 8
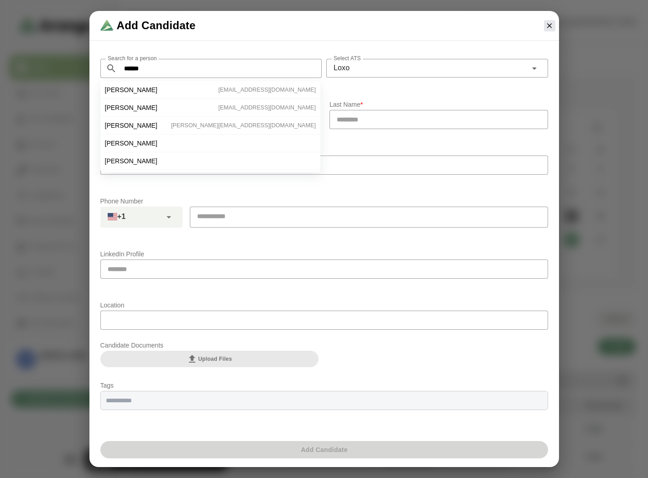
type input "***"
type input "******"
type input "**********"
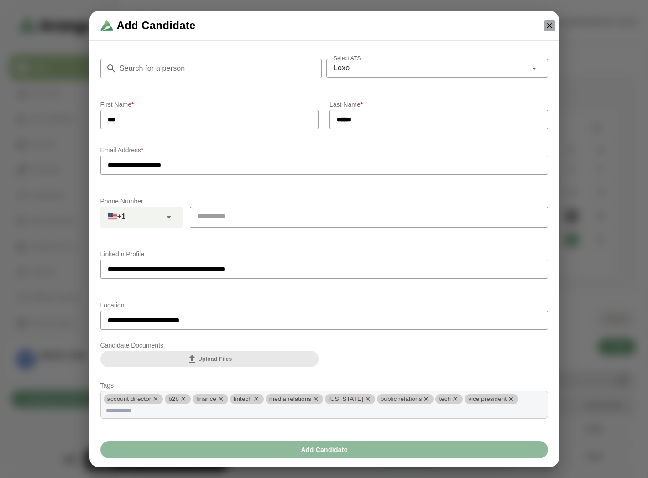
click at [548, 26] on icon "button" at bounding box center [550, 25] width 8 height 8
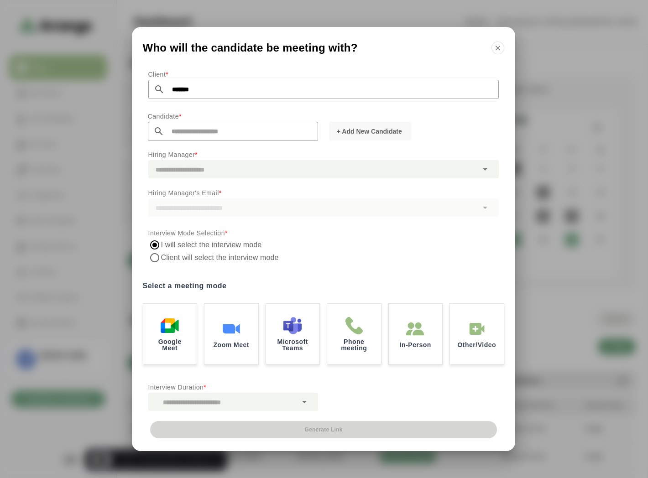
click at [201, 131] on input "text" at bounding box center [241, 131] width 154 height 19
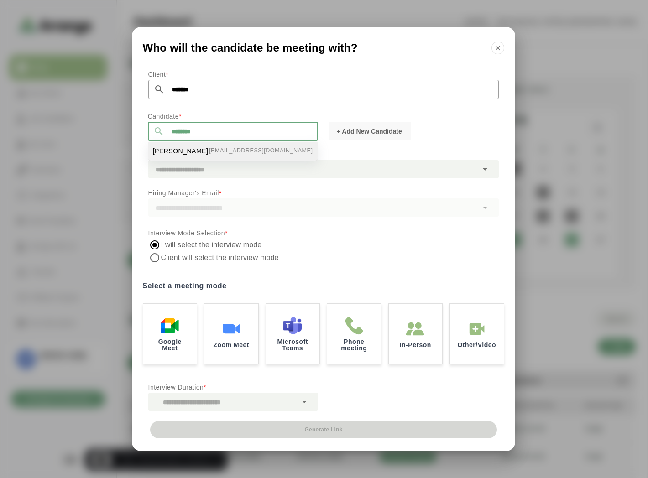
click at [200, 152] on li "[PERSON_NAME] [EMAIL_ADDRESS][DOMAIN_NAME]" at bounding box center [232, 151] width 169 height 19
type input "**********"
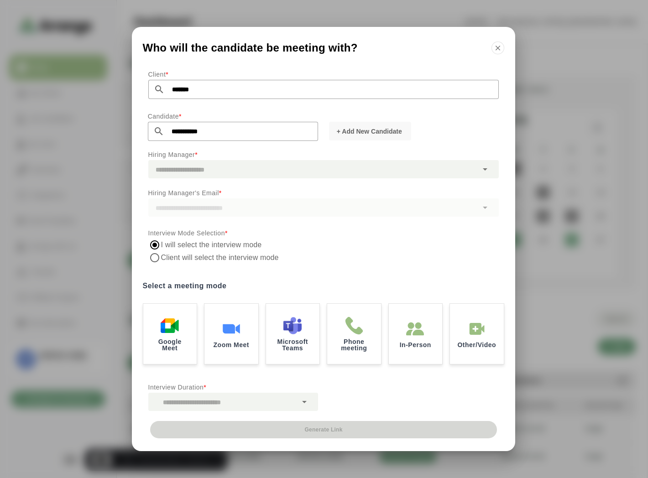
click at [197, 170] on div at bounding box center [313, 169] width 330 height 18
click at [352, 162] on div at bounding box center [313, 169] width 330 height 18
click at [417, 170] on div at bounding box center [313, 169] width 330 height 18
click at [481, 172] on icon at bounding box center [485, 169] width 11 height 11
click at [484, 171] on icon at bounding box center [485, 169] width 11 height 11
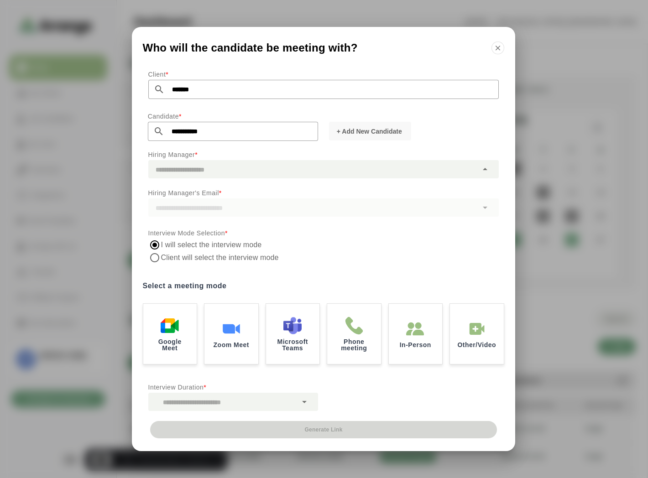
click at [454, 171] on div at bounding box center [313, 169] width 330 height 18
click at [173, 251] on label "I will select the interview mode" at bounding box center [211, 245] width 101 height 13
click at [170, 254] on label "Client will select the interview mode" at bounding box center [221, 258] width 120 height 13
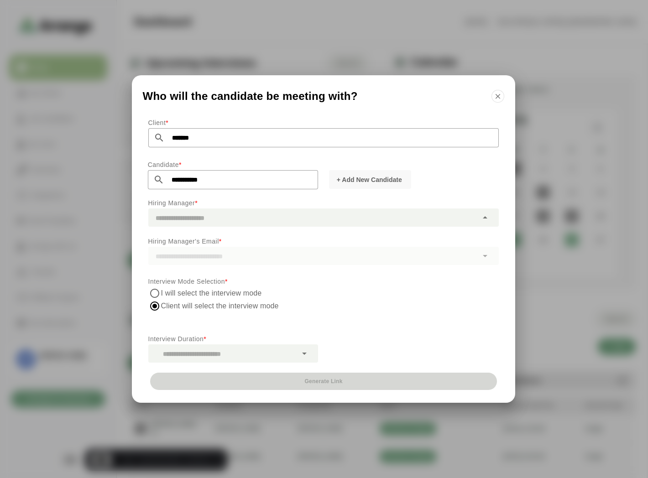
click at [186, 213] on div at bounding box center [313, 218] width 330 height 18
click at [247, 265] on div at bounding box center [323, 256] width 351 height 18
click at [494, 100] on icon "button" at bounding box center [498, 96] width 8 height 8
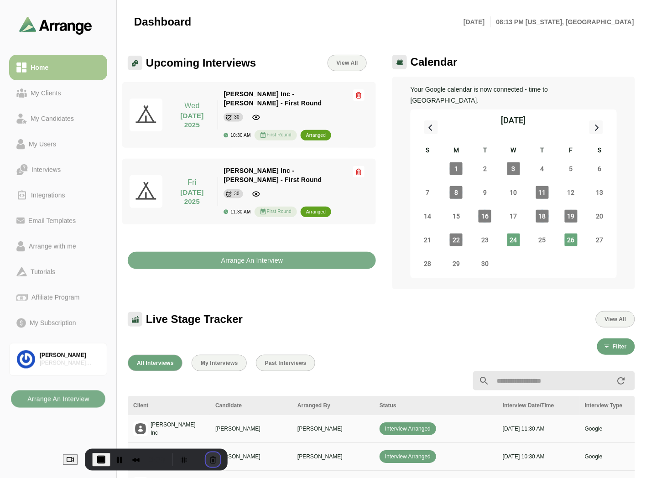
click at [206, 460] on button "Cancel Recording" at bounding box center [213, 460] width 15 height 15
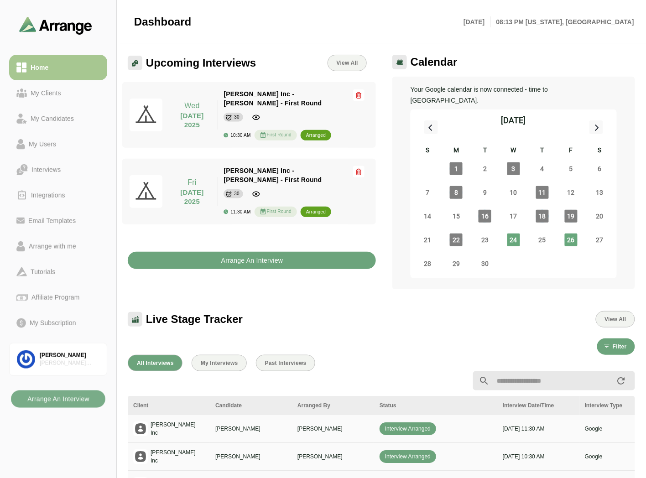
click at [225, 252] on b "Arrange An Interview" at bounding box center [252, 260] width 63 height 17
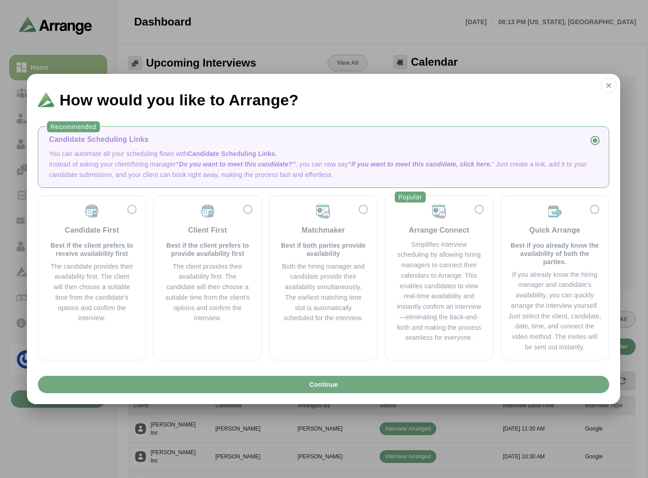
click at [325, 384] on span "Continue" at bounding box center [323, 384] width 29 height 17
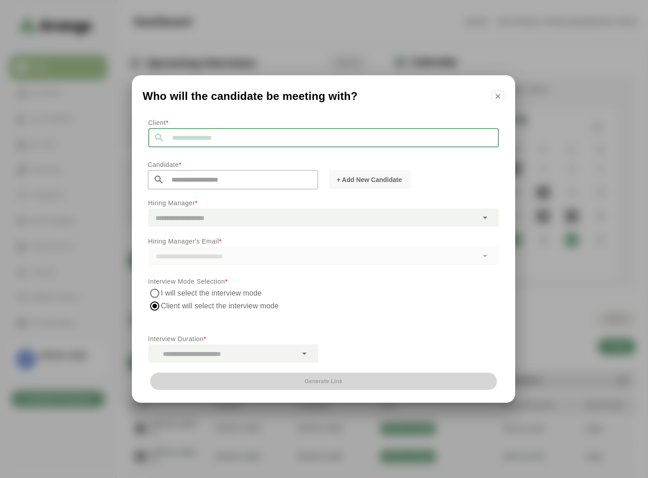
click at [210, 147] on input "text" at bounding box center [332, 137] width 334 height 19
click at [181, 162] on li "[PERSON_NAME] Inc" at bounding box center [324, 157] width 350 height 19
type input "*******"
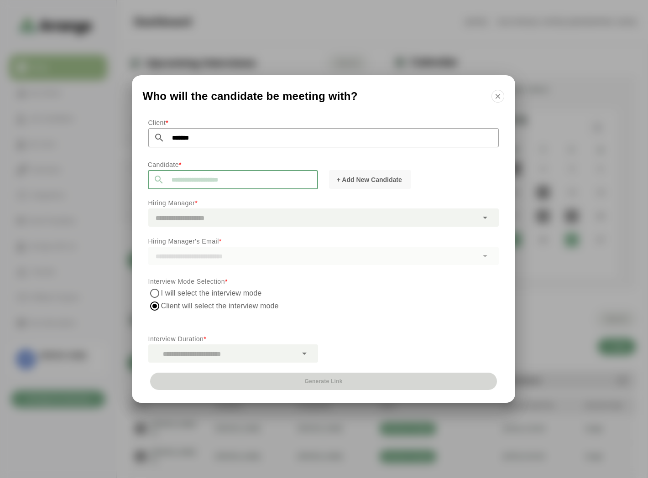
click at [181, 173] on input "text" at bounding box center [241, 179] width 154 height 19
click at [184, 215] on div at bounding box center [313, 218] width 330 height 18
click at [216, 224] on div at bounding box center [313, 218] width 330 height 18
click at [427, 194] on div "+ Add New Candidate" at bounding box center [414, 184] width 181 height 42
click at [475, 220] on div at bounding box center [313, 218] width 330 height 18
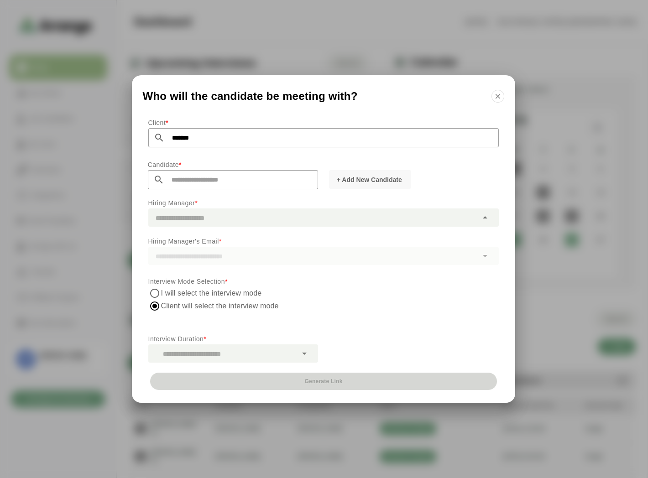
click at [475, 220] on div at bounding box center [313, 218] width 330 height 18
click at [495, 98] on icon "button" at bounding box center [498, 96] width 8 height 8
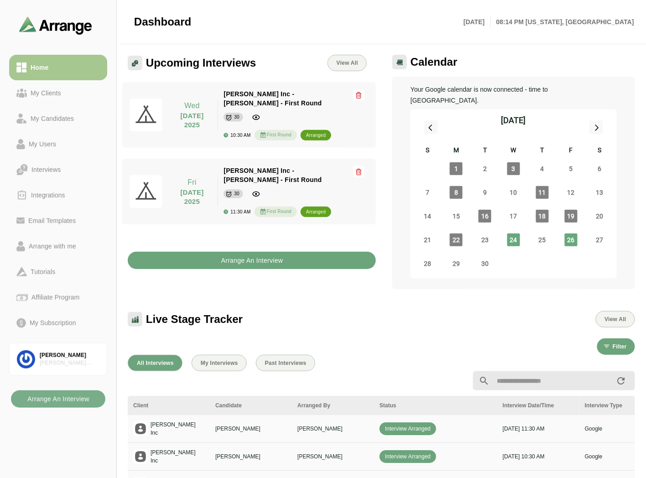
click at [263, 111] on div "30" at bounding box center [279, 116] width 110 height 11
click at [274, 236] on div "Arrange An Interview" at bounding box center [251, 255] width 259 height 39
click at [273, 252] on b "Arrange An Interview" at bounding box center [252, 260] width 63 height 17
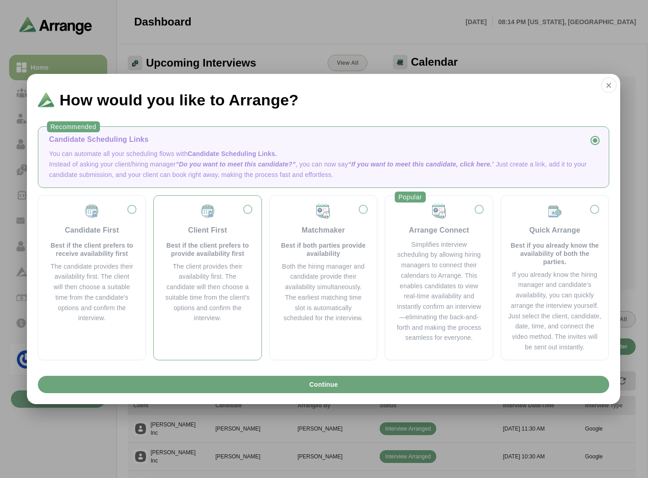
click at [189, 253] on p "Best if the client prefers to provide availability first" at bounding box center [208, 250] width 86 height 16
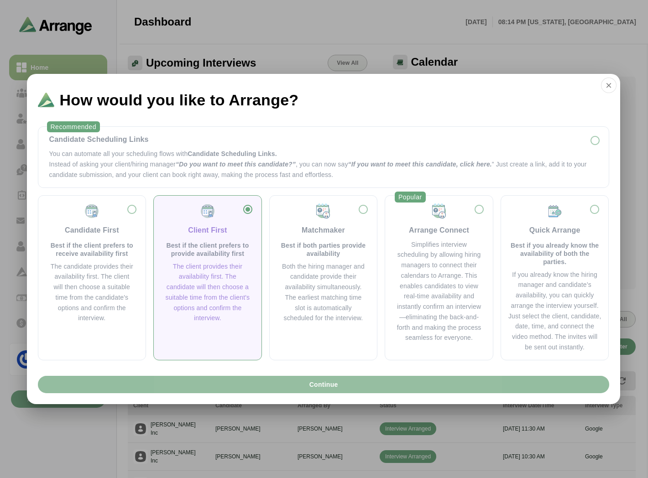
click at [262, 384] on button "Continue" at bounding box center [324, 384] width 572 height 17
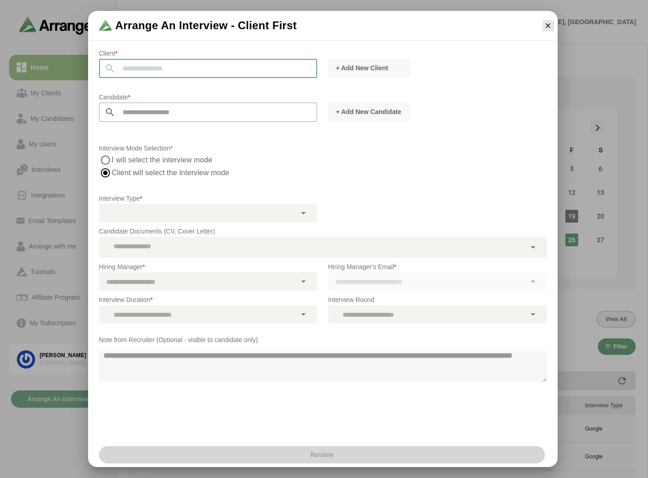
click at [171, 67] on input "text" at bounding box center [217, 68] width 202 height 19
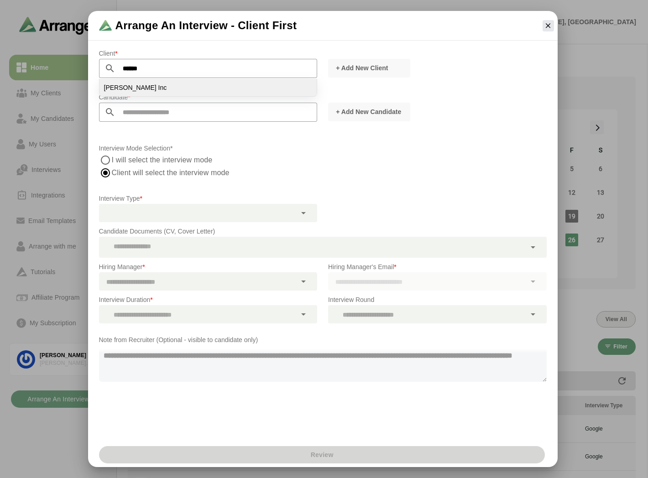
click at [143, 89] on li "Jay Inc" at bounding box center [209, 87] width 218 height 17
type input "*******"
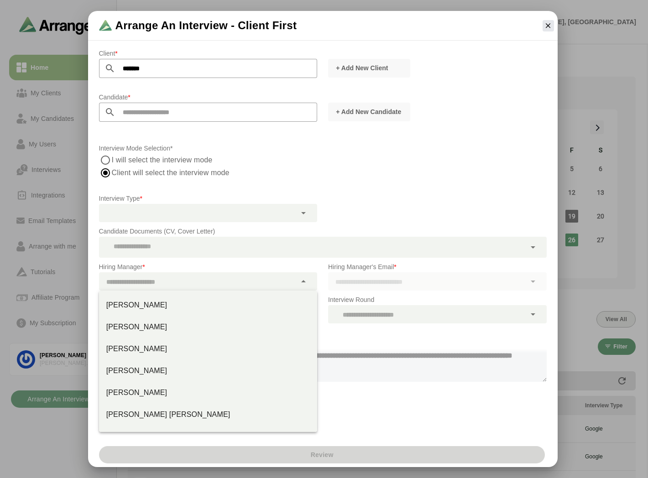
click at [150, 275] on div at bounding box center [198, 282] width 198 height 18
click at [150, 277] on div at bounding box center [198, 282] width 198 height 18
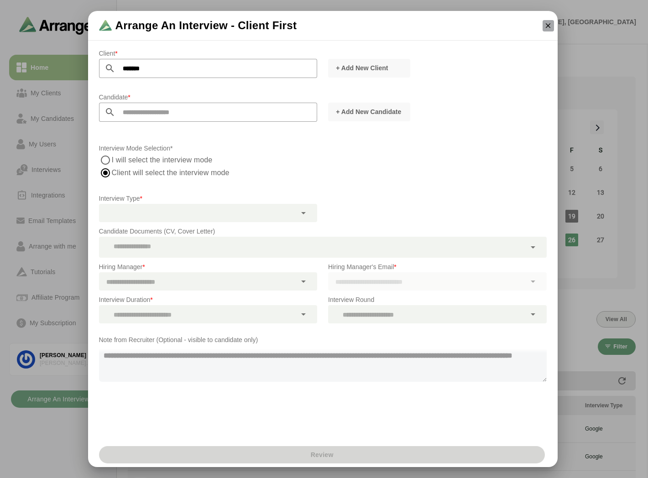
click at [545, 20] on button "button" at bounding box center [548, 25] width 11 height 11
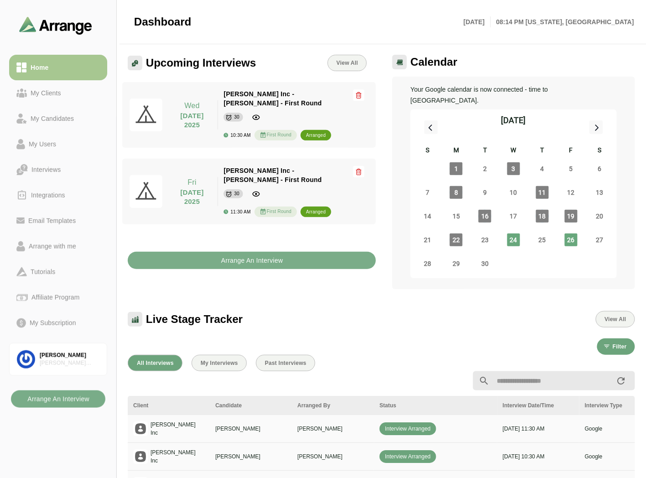
click at [245, 252] on div "Arrange An Interview" at bounding box center [251, 255] width 259 height 39
click at [247, 252] on b "Arrange An Interview" at bounding box center [252, 260] width 63 height 17
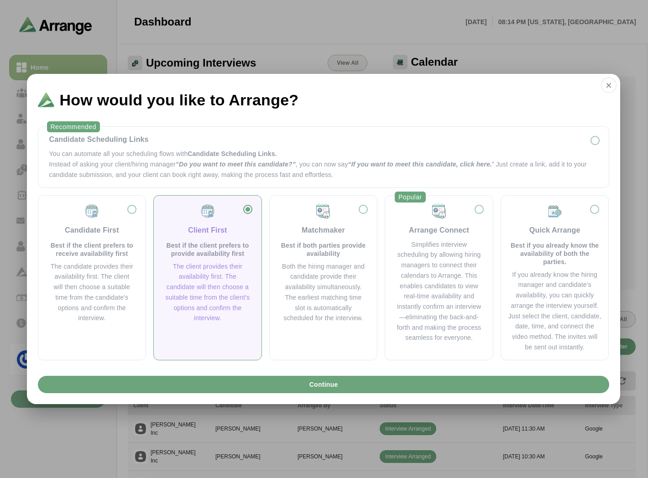
click at [156, 103] on span "How would you like to Arrange?" at bounding box center [179, 100] width 239 height 16
drag, startPoint x: 193, startPoint y: 152, endPoint x: 231, endPoint y: 167, distance: 41.0
click at [197, 154] on span "Candidate Scheduling Links." at bounding box center [232, 153] width 89 height 7
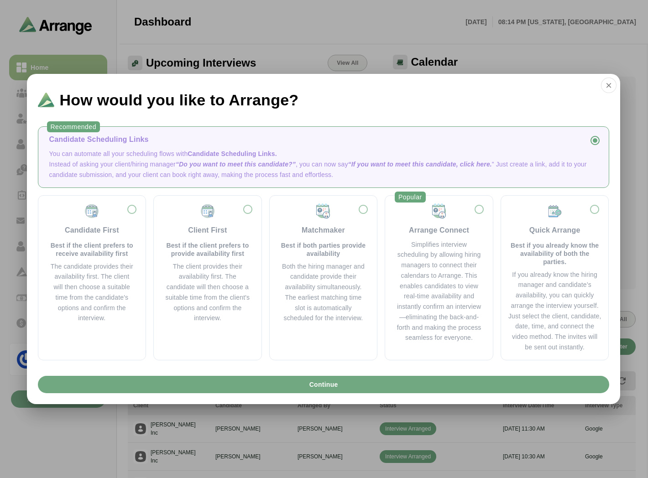
click at [344, 376] on div "Continue" at bounding box center [324, 389] width 594 height 32
click at [359, 389] on button "Continue" at bounding box center [324, 384] width 572 height 17
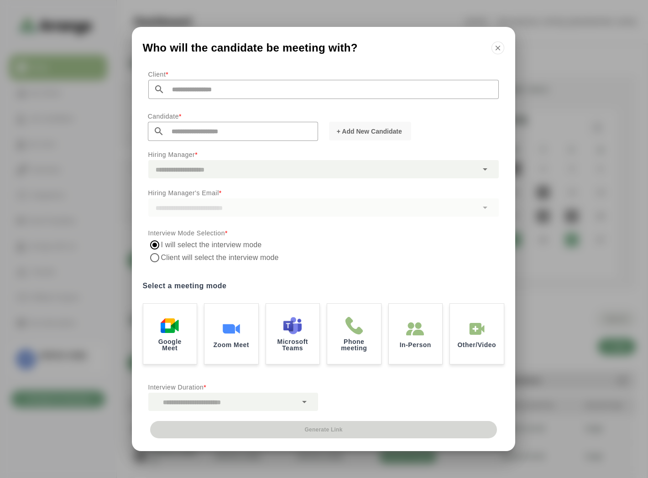
click at [177, 88] on input "text" at bounding box center [332, 89] width 334 height 19
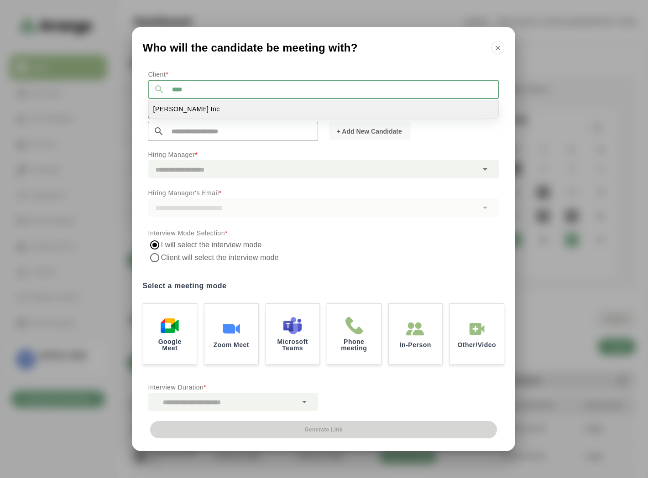
click at [170, 110] on span "Jay Inc" at bounding box center [186, 110] width 67 height 10
type input "*******"
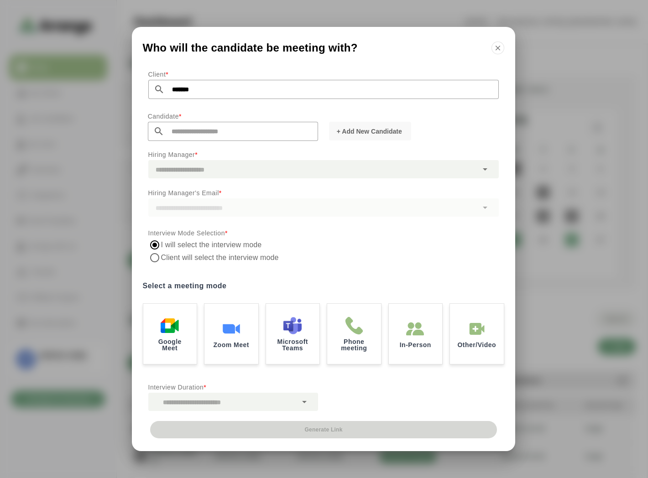
click at [186, 205] on div at bounding box center [323, 208] width 351 height 18
click at [201, 173] on div at bounding box center [313, 169] width 330 height 18
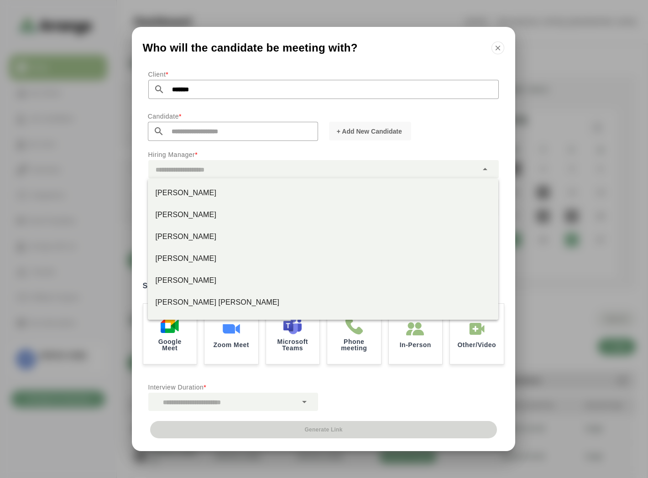
click at [204, 173] on div at bounding box center [313, 169] width 330 height 18
click at [224, 138] on input "text" at bounding box center [241, 131] width 154 height 19
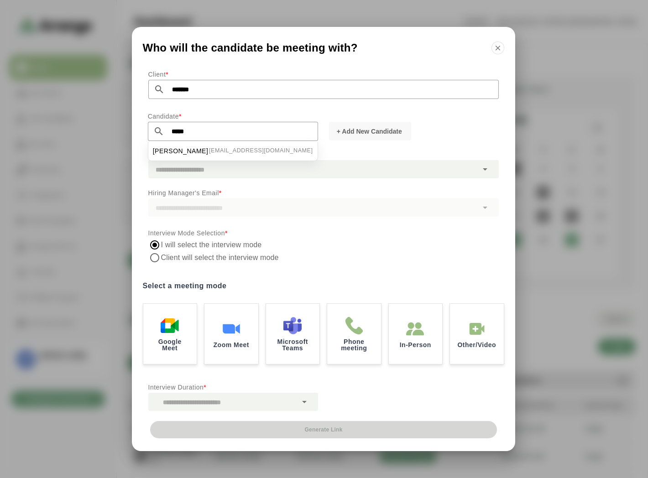
click at [179, 155] on span "Ben Johnson" at bounding box center [181, 152] width 56 height 10
type input "**********"
click at [193, 176] on div at bounding box center [313, 169] width 330 height 18
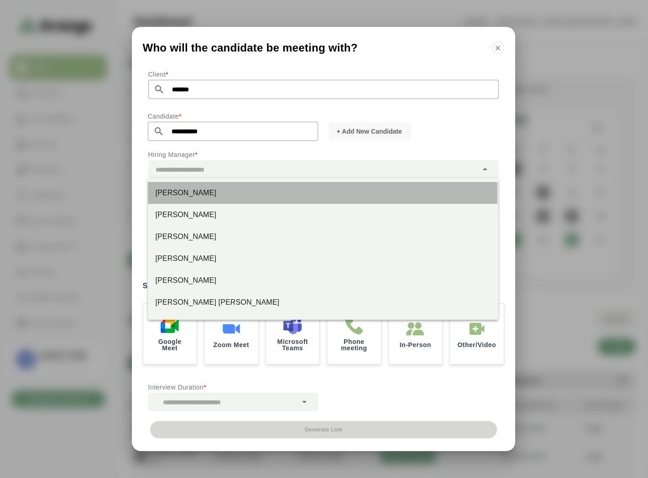
click at [193, 193] on div "Jay Smith" at bounding box center [323, 193] width 336 height 11
type input "*********"
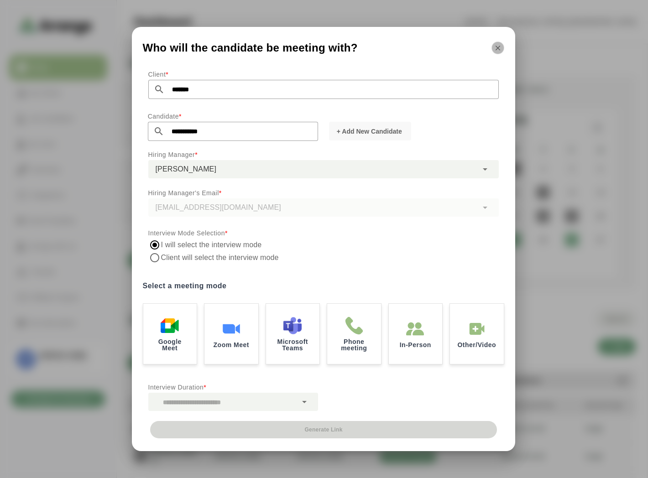
click at [498, 45] on icon "button" at bounding box center [498, 48] width 8 height 8
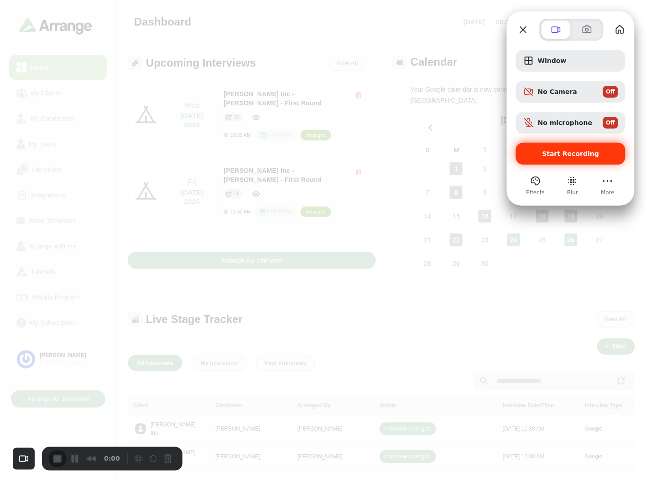
click at [546, 147] on div "Start Recording" at bounding box center [571, 154] width 110 height 22
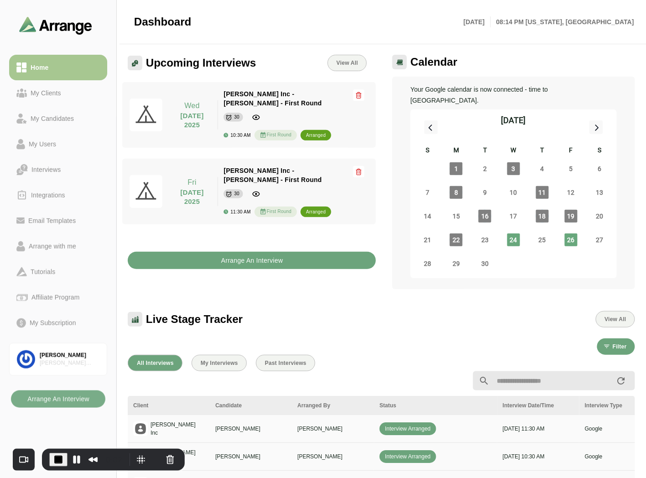
click at [247, 252] on b "Arrange An Interview" at bounding box center [252, 260] width 63 height 17
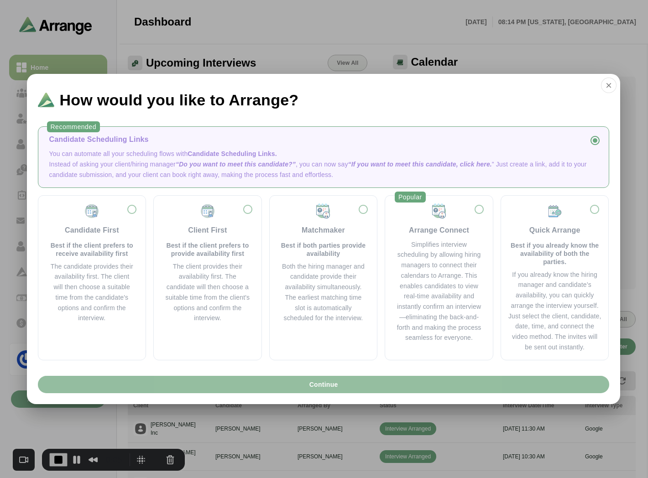
click at [315, 392] on span "Continue" at bounding box center [323, 384] width 29 height 17
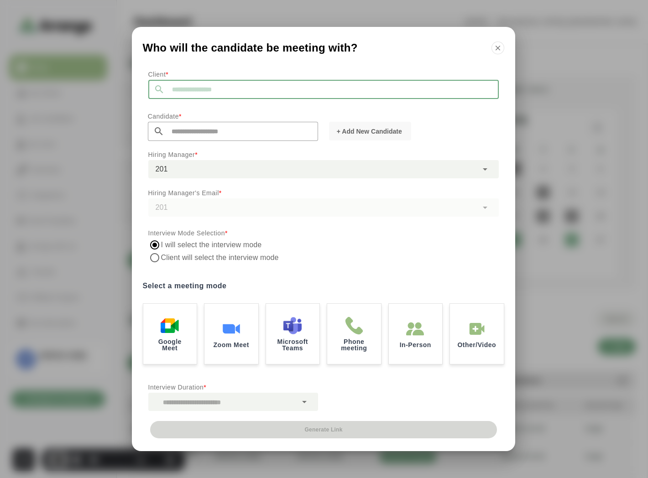
click at [197, 89] on input "text" at bounding box center [332, 89] width 334 height 19
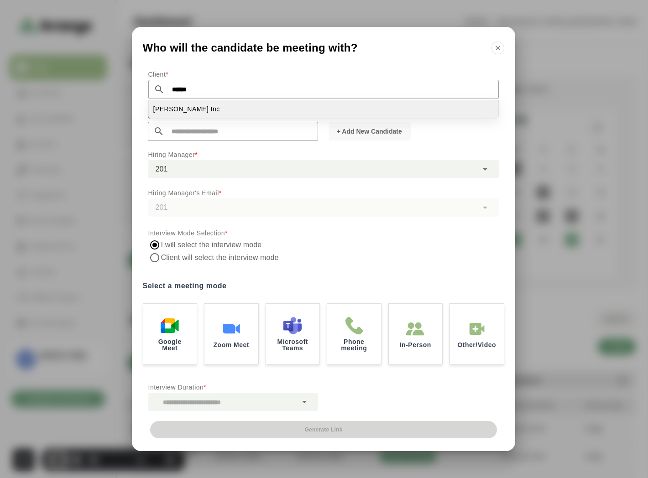
click at [183, 110] on li "Jay Inc" at bounding box center [324, 109] width 350 height 19
type input "*******"
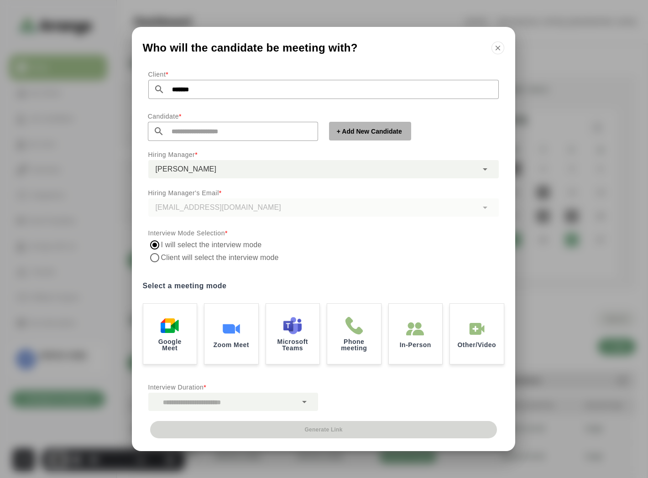
click at [361, 133] on span "+ Add New Candidate" at bounding box center [369, 131] width 66 height 9
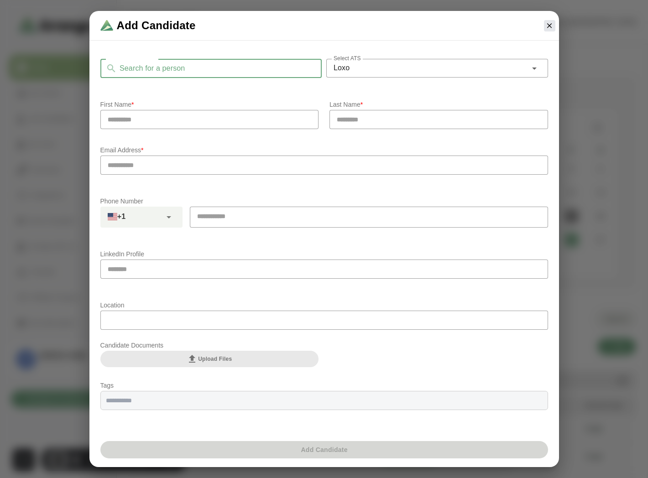
click at [184, 65] on input "Search for a person" at bounding box center [219, 68] width 205 height 19
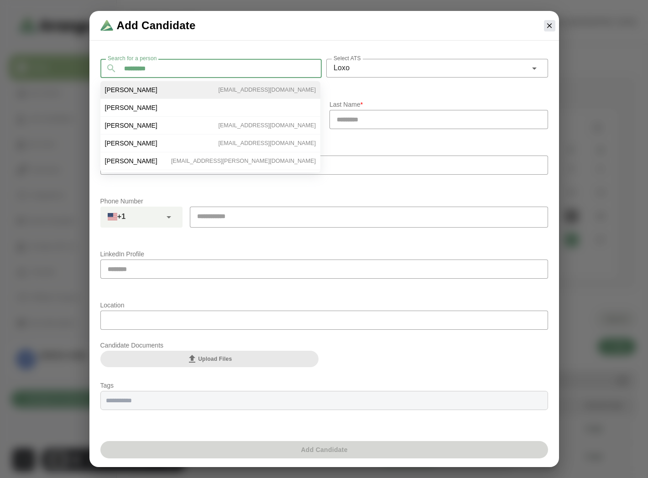
type input "*********"
click at [144, 92] on li "Ben Johnson bgabay88+77@gmail.com" at bounding box center [210, 90] width 220 height 18
type input "***"
type input "*******"
type input "**********"
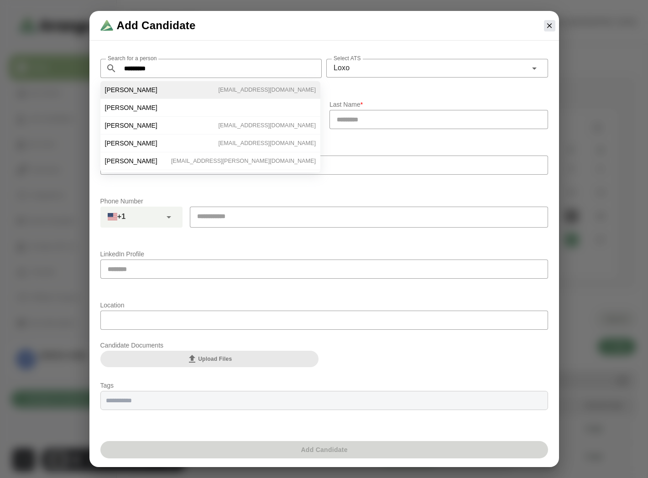
type input "**********"
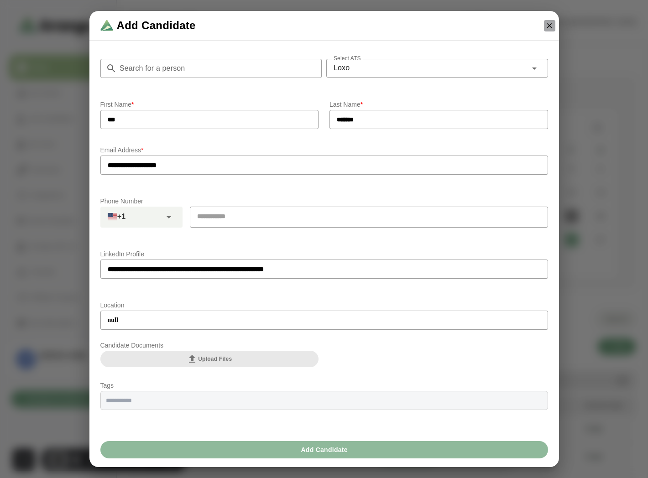
click at [553, 26] on icon "button" at bounding box center [550, 25] width 8 height 8
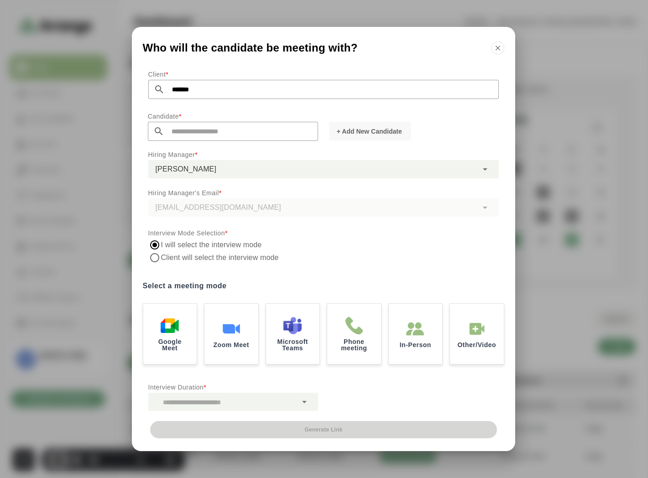
click at [198, 131] on input "text" at bounding box center [241, 131] width 154 height 19
click at [184, 152] on span "Ben Johnson" at bounding box center [181, 152] width 56 height 10
type input "**********"
type input "*********"
click at [212, 173] on div "Jay Smith *********" at bounding box center [313, 169] width 330 height 18
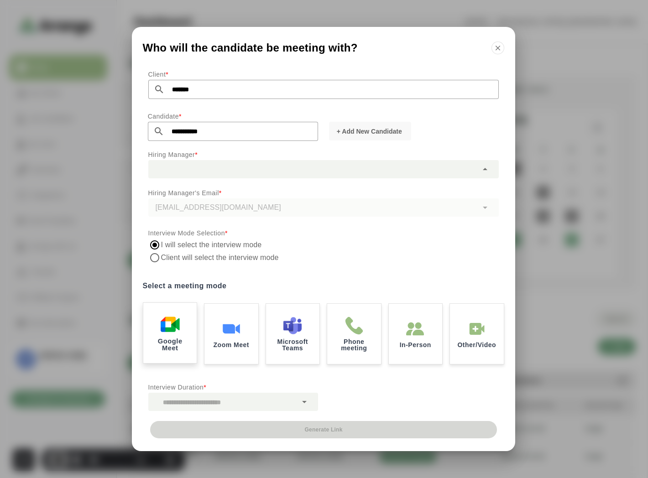
click at [175, 338] on p "Google Meet" at bounding box center [169, 344] width 41 height 13
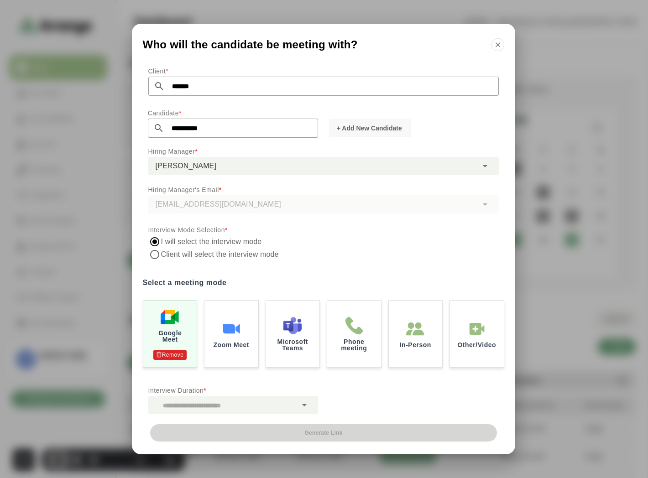
click at [256, 407] on div at bounding box center [222, 405] width 149 height 18
click at [311, 409] on div at bounding box center [305, 405] width 16 height 18
click at [304, 409] on icon at bounding box center [304, 405] width 11 height 11
click at [284, 408] on div at bounding box center [222, 405] width 149 height 18
click at [282, 408] on div at bounding box center [222, 405] width 149 height 18
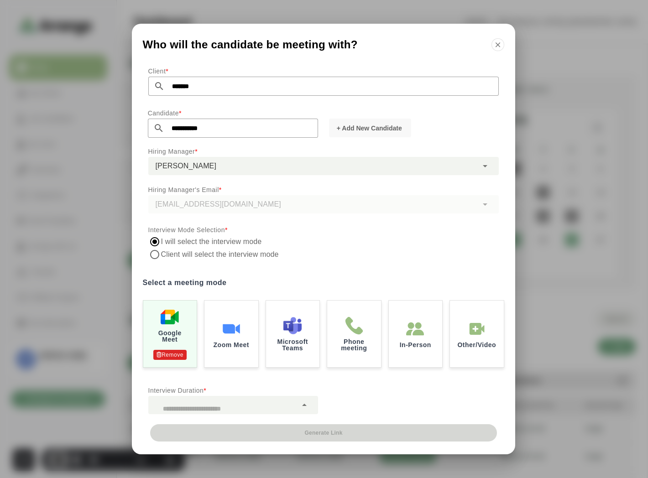
click at [279, 408] on div at bounding box center [222, 405] width 149 height 18
click at [297, 408] on div at bounding box center [305, 405] width 16 height 18
click at [305, 409] on icon at bounding box center [304, 405] width 11 height 11
click at [304, 413] on div at bounding box center [305, 405] width 16 height 18
click at [306, 433] on div "Generate Link" at bounding box center [324, 440] width 384 height 30
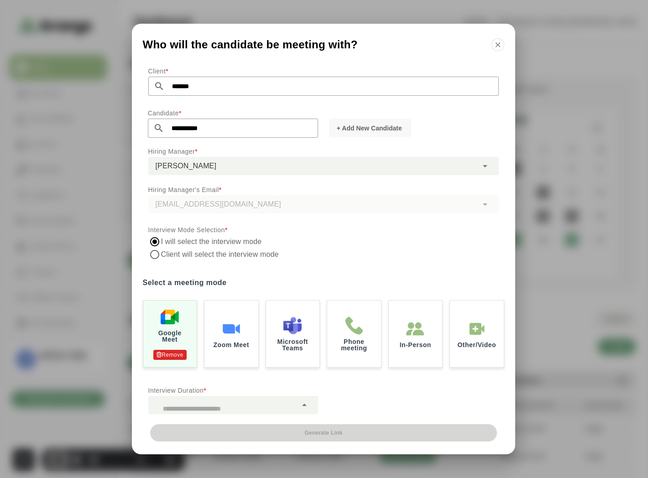
click at [248, 413] on div at bounding box center [222, 405] width 149 height 18
click at [208, 409] on div at bounding box center [222, 405] width 149 height 18
click at [504, 44] on button "button" at bounding box center [498, 44] width 13 height 13
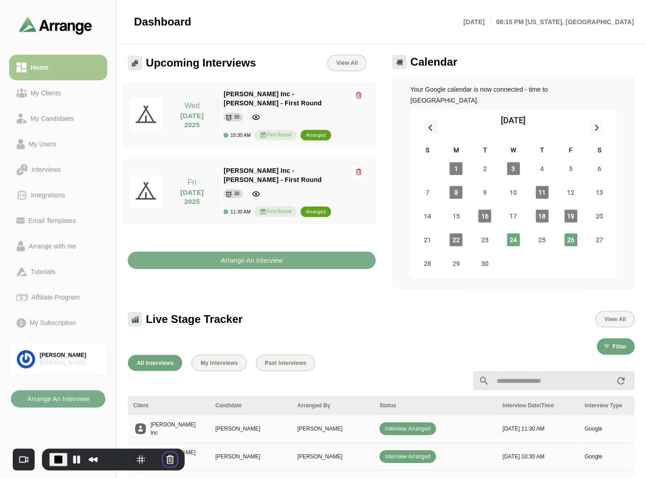
drag, startPoint x: 163, startPoint y: 464, endPoint x: 144, endPoint y: 468, distance: 18.6
click at [144, 468] on div "0:55" at bounding box center [113, 460] width 143 height 22
click at [153, 459] on button "Restart Recording" at bounding box center [155, 460] width 11 height 11
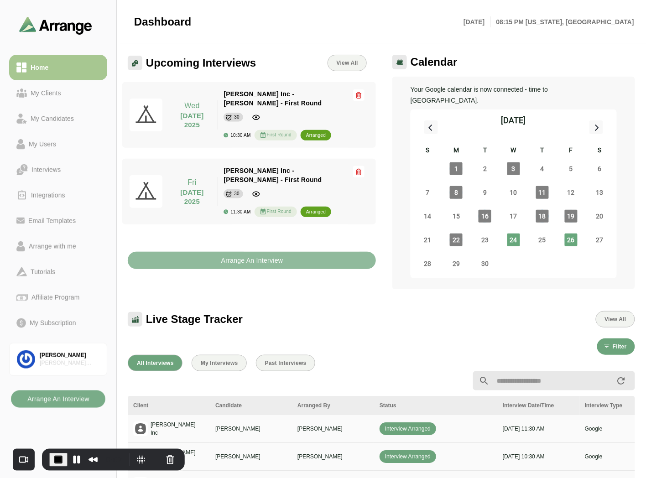
click at [273, 252] on b "Arrange An Interview" at bounding box center [252, 260] width 63 height 17
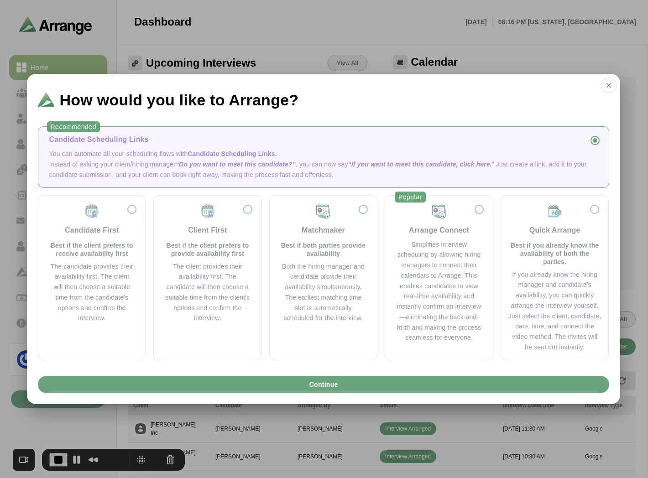
click at [257, 169] on p "Instead of asking your client/hiring manager “Do you want to meet this candidat…" at bounding box center [323, 169] width 549 height 21
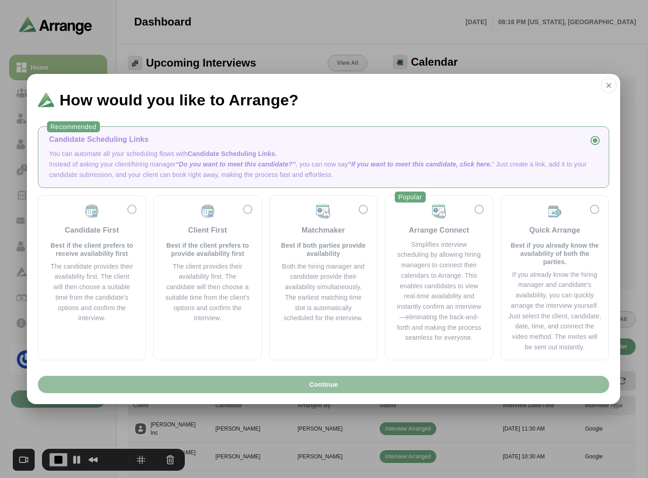
click at [316, 383] on span "Continue" at bounding box center [323, 384] width 29 height 17
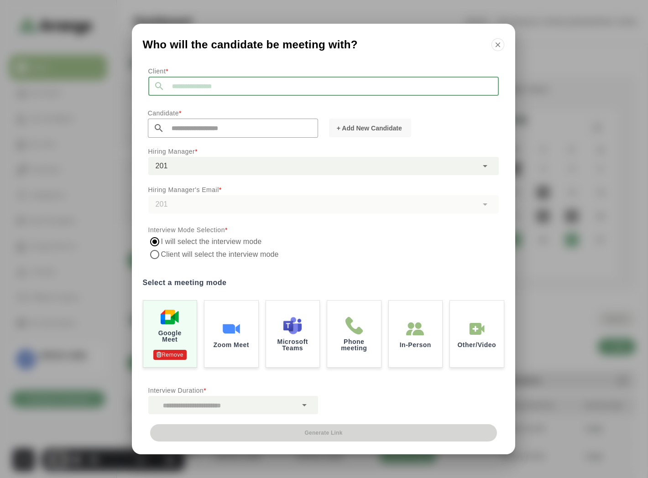
click at [193, 87] on input "text" at bounding box center [332, 86] width 334 height 19
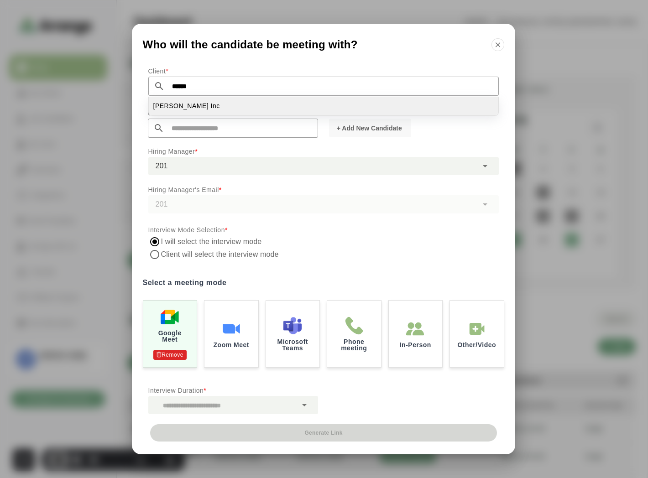
click at [188, 107] on li "Jay Inc" at bounding box center [324, 106] width 350 height 19
type input "*******"
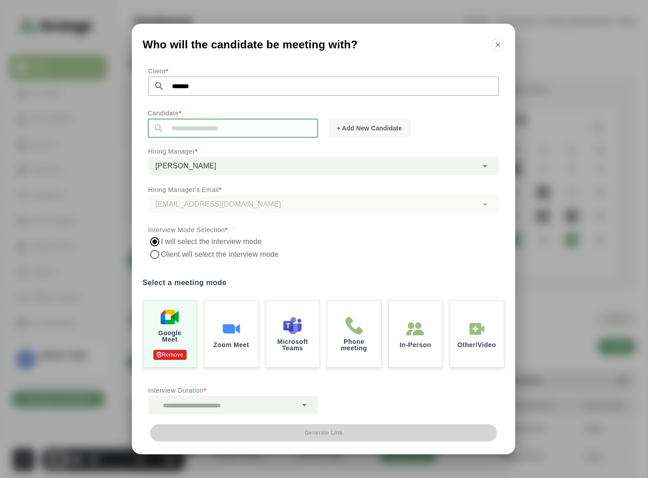
click at [280, 128] on input "text" at bounding box center [241, 128] width 154 height 19
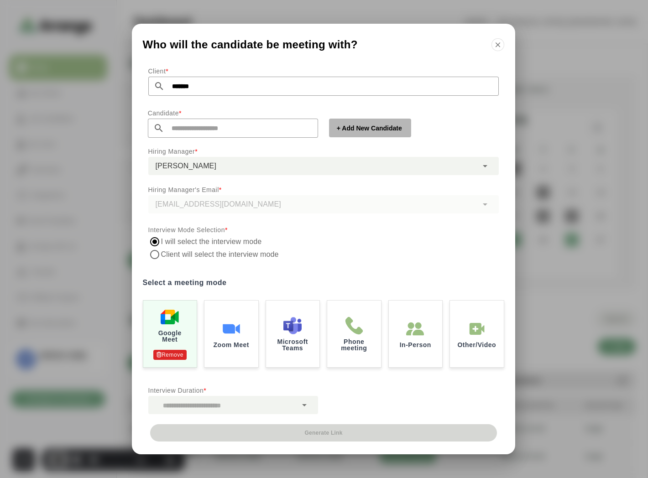
click at [365, 126] on span "+ Add New Candidate" at bounding box center [369, 128] width 66 height 9
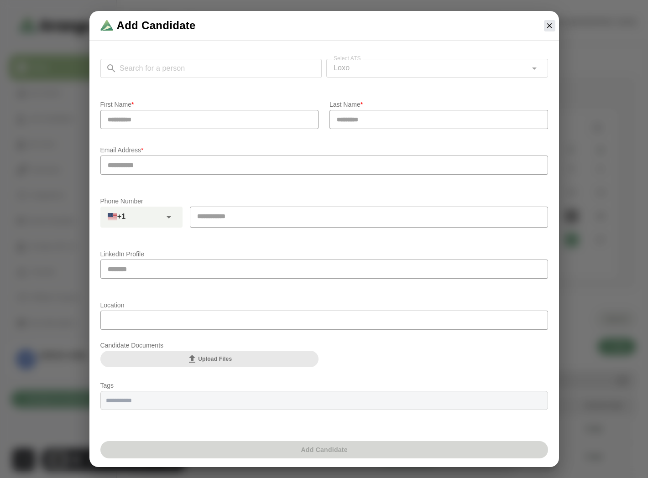
click at [215, 74] on div "Search for a person Search for a person Select ATS Loxo **** Select ATS" at bounding box center [324, 73] width 448 height 29
click at [215, 74] on input "Search for a person" at bounding box center [219, 68] width 205 height 19
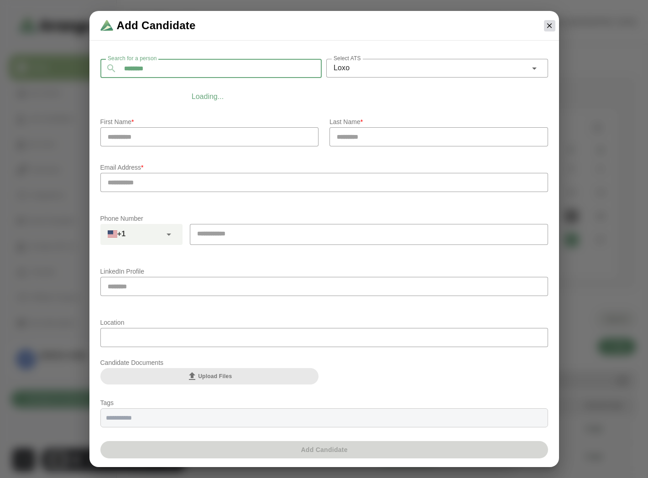
type input "********"
click at [546, 29] on icon "button" at bounding box center [550, 25] width 8 height 8
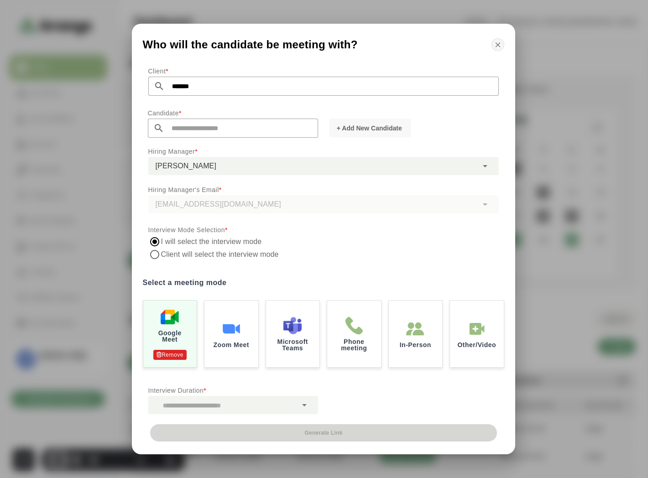
click at [499, 46] on icon "button" at bounding box center [498, 45] width 8 height 8
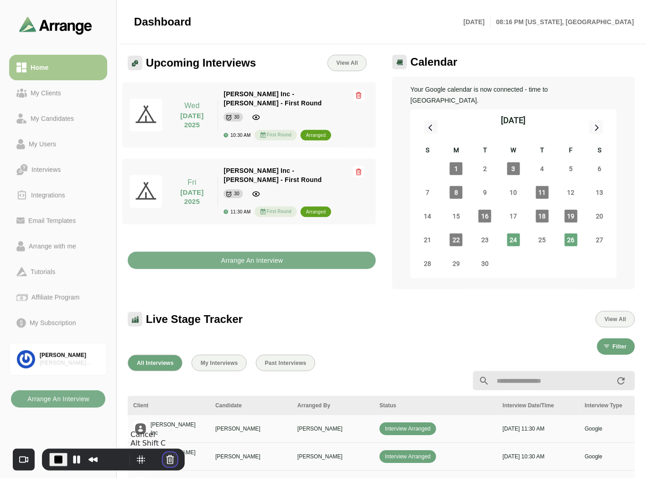
click at [169, 462] on button "Cancel Recording" at bounding box center [170, 460] width 15 height 15
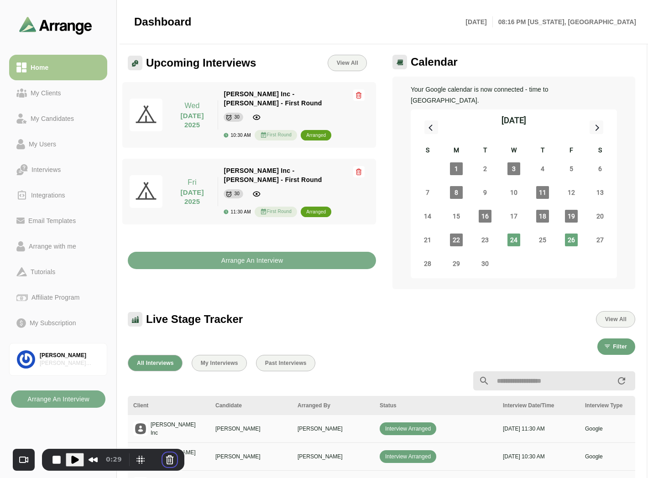
drag, startPoint x: 395, startPoint y: 142, endPoint x: 394, endPoint y: 105, distance: 37.0
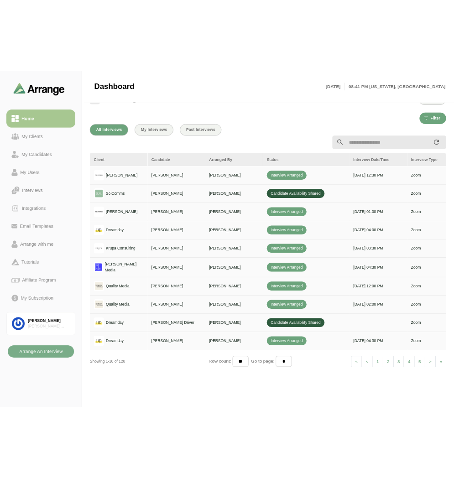
scroll to position [333, 0]
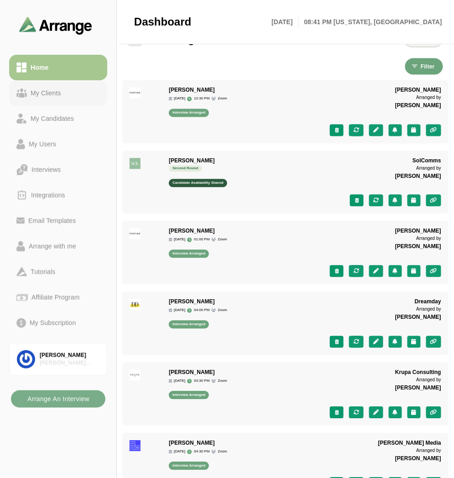
drag, startPoint x: 53, startPoint y: 90, endPoint x: 57, endPoint y: 80, distance: 10.9
click at [53, 90] on div "My Clients" at bounding box center [46, 93] width 38 height 11
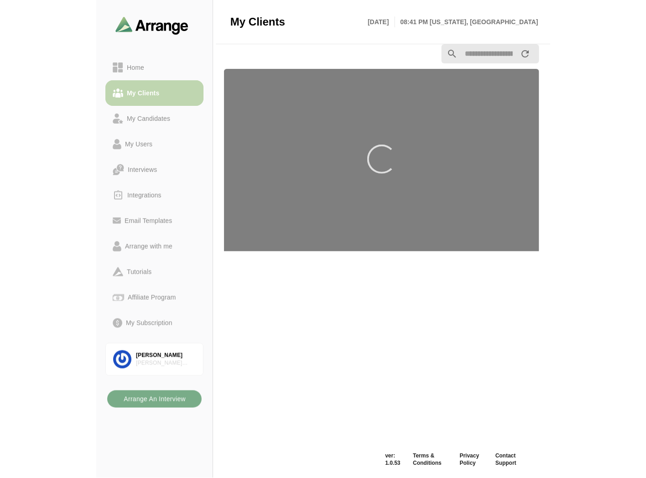
scroll to position [11, 0]
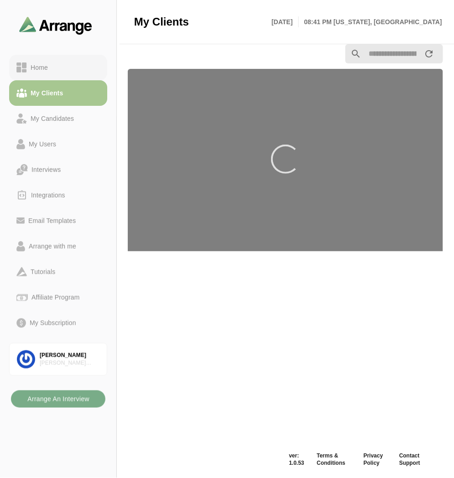
click at [61, 66] on div "Home" at bounding box center [58, 67] width 84 height 11
